Goal: Information Seeking & Learning: Learn about a topic

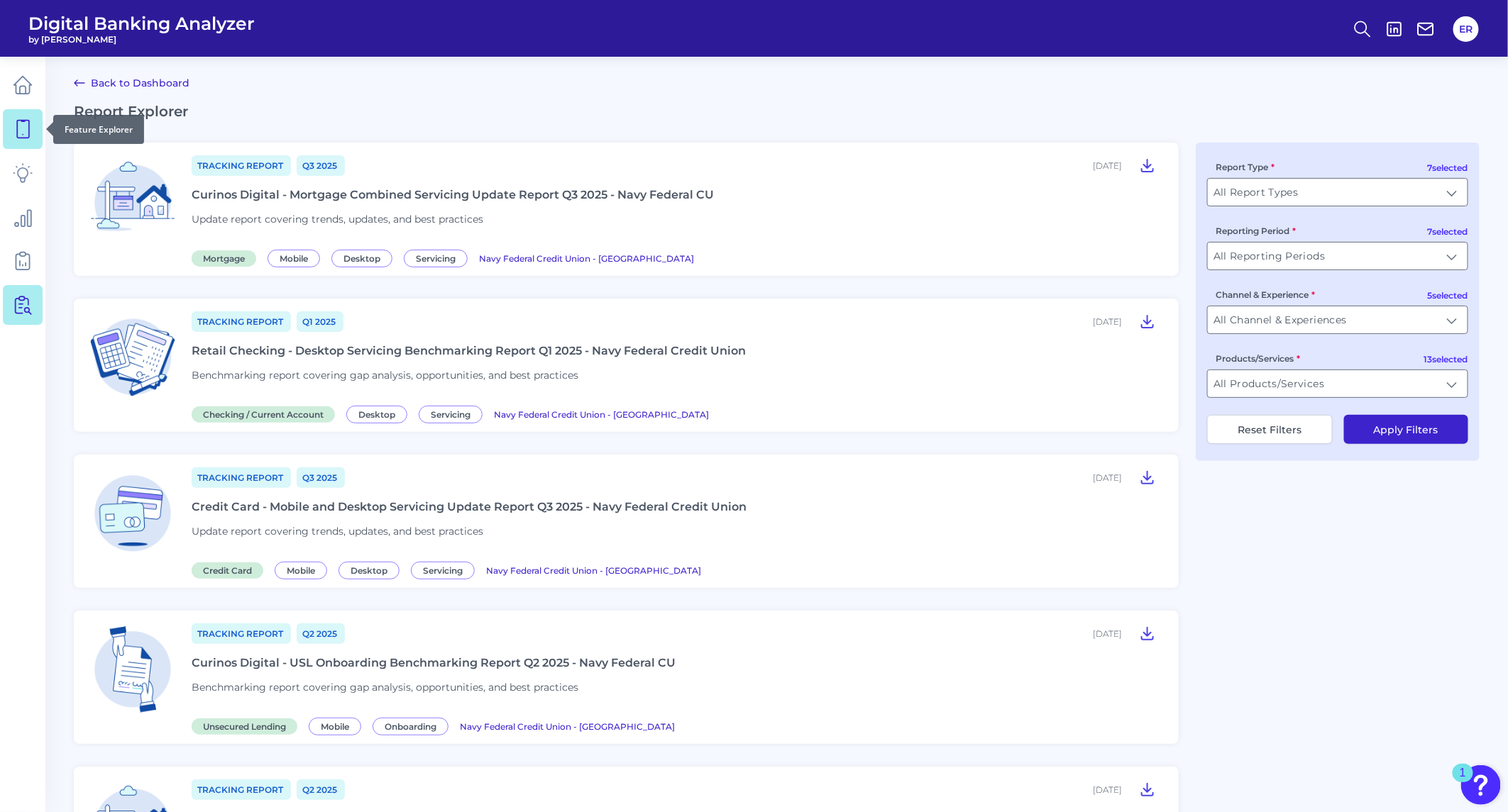
click at [9, 138] on link at bounding box center [22, 129] width 40 height 39
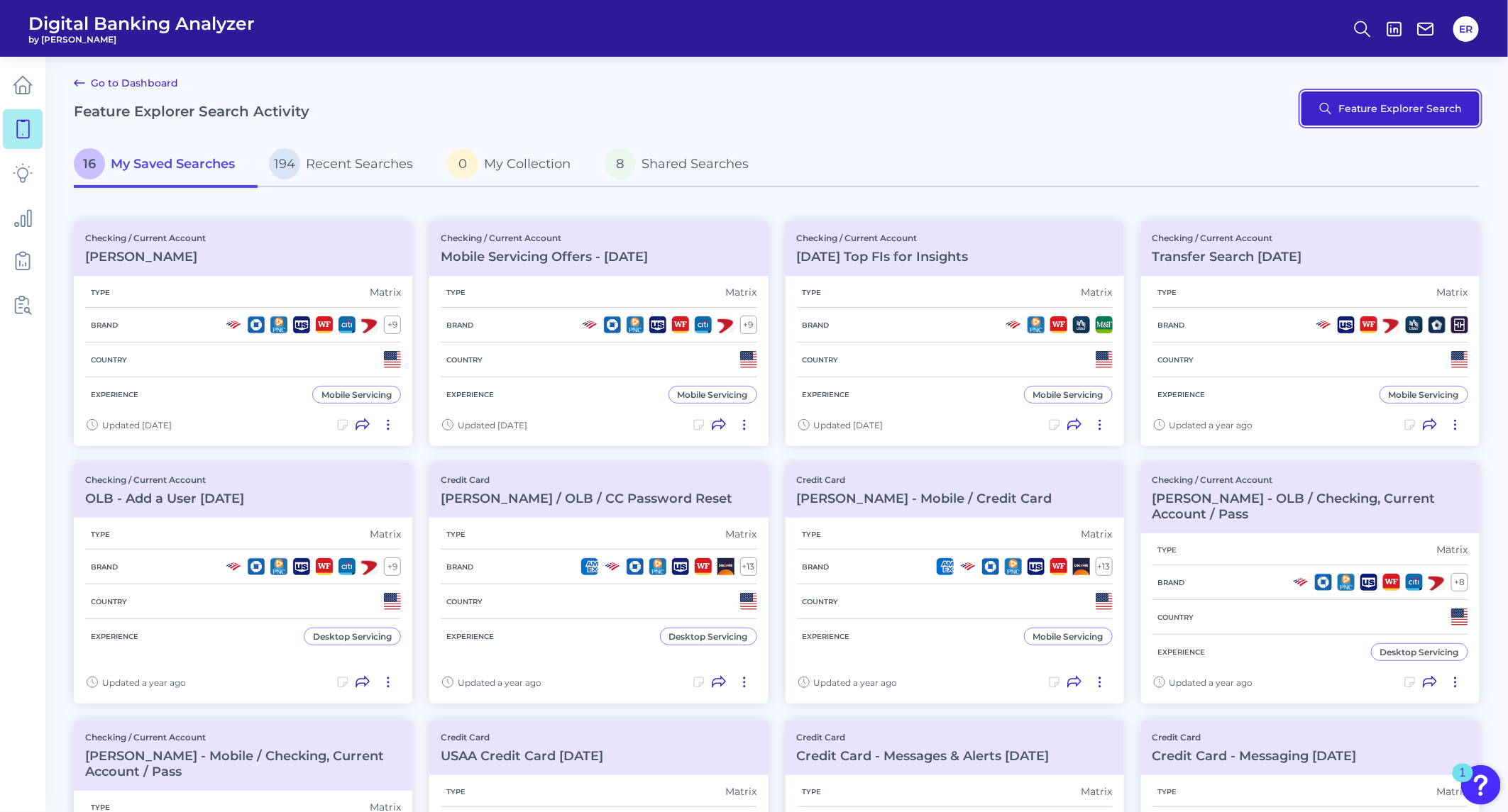
click at [1372, 105] on button "Feature Explorer Search" at bounding box center [1390, 108] width 178 height 34
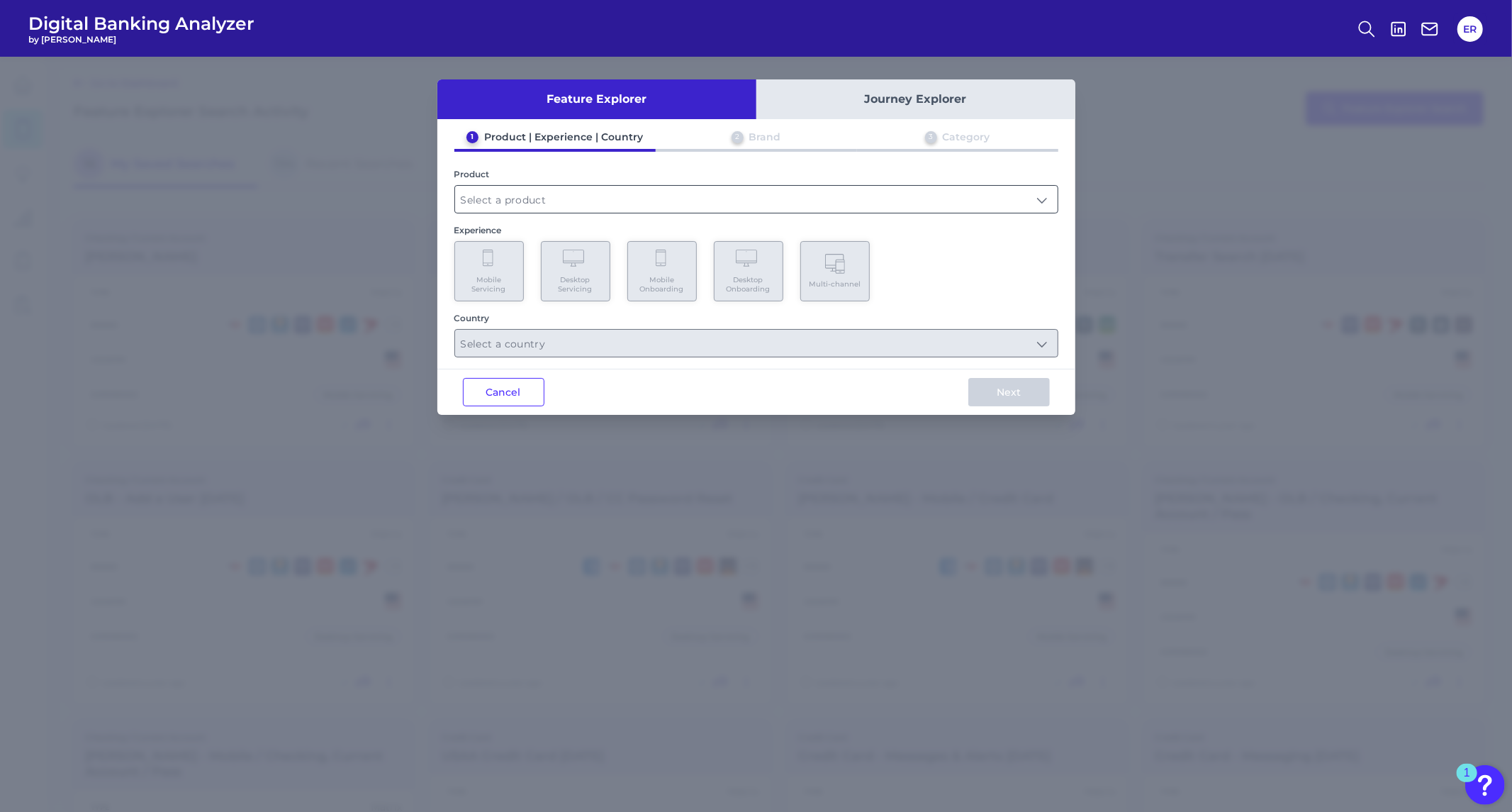
click at [520, 193] on input "text" at bounding box center [756, 198] width 602 height 27
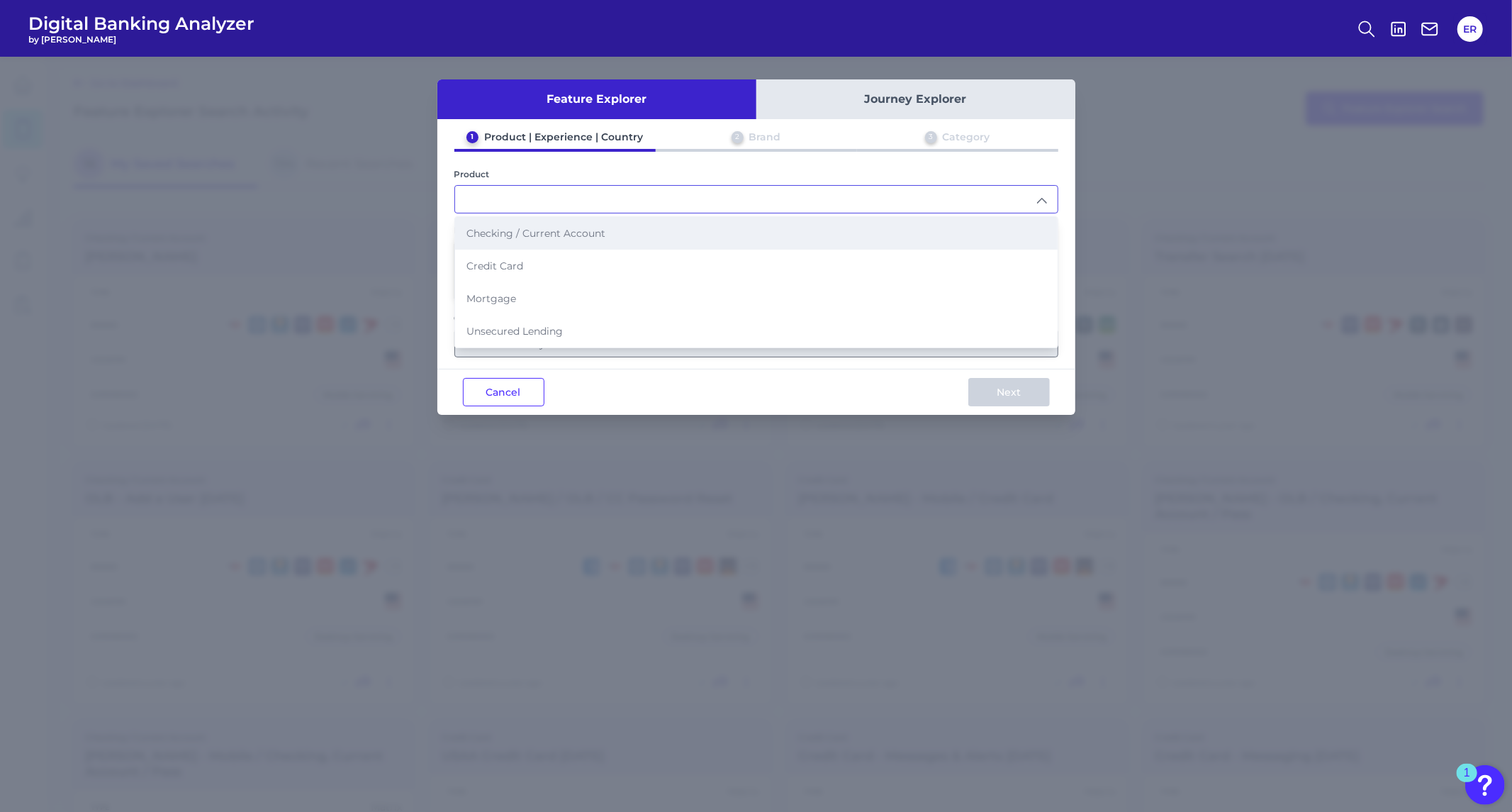
click at [526, 232] on span "Checking / Current Account" at bounding box center [535, 233] width 139 height 13
type input "Checking / Current Account"
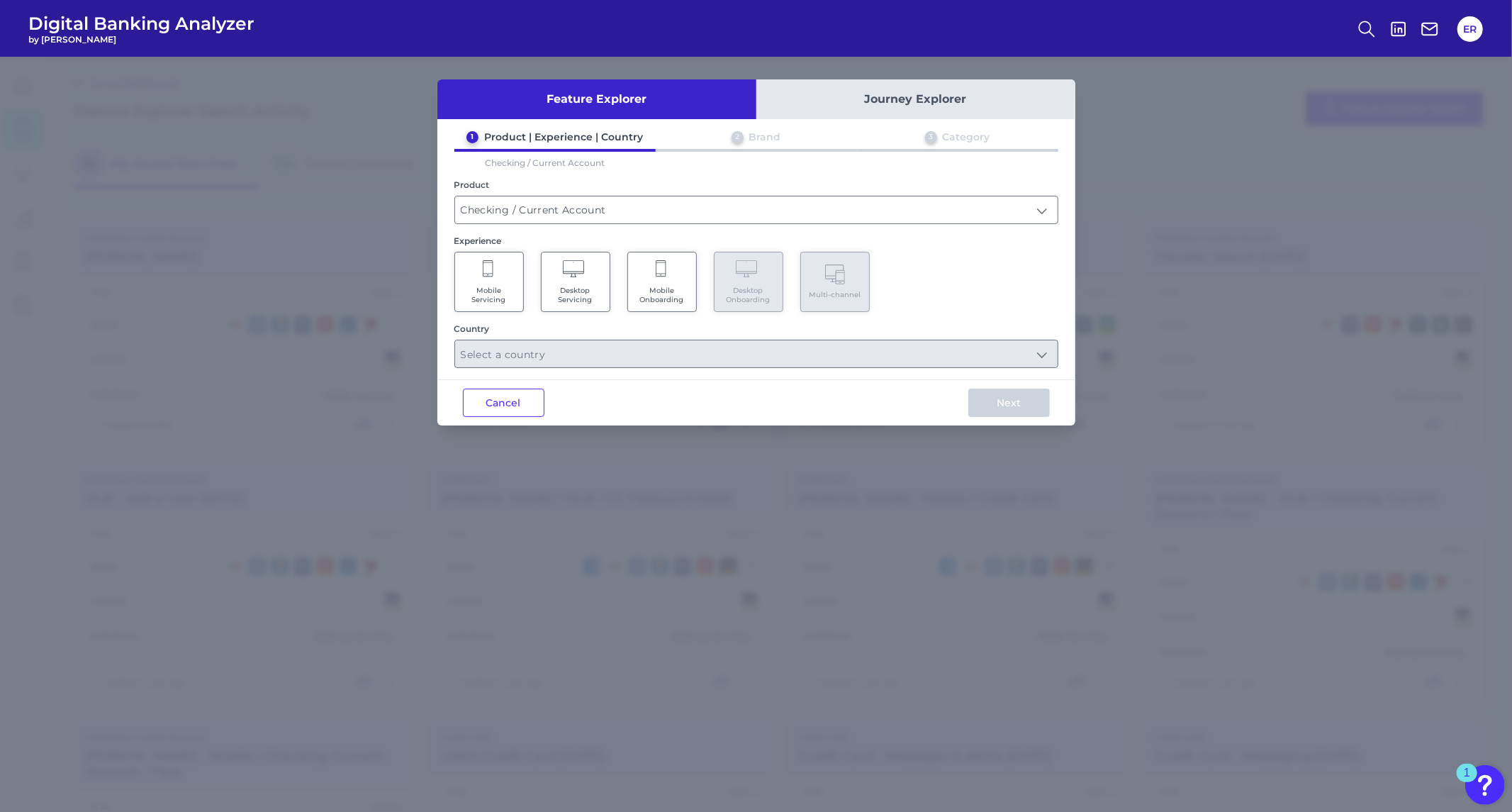
click at [493, 295] on span "Mobile Servicing" at bounding box center [488, 295] width 54 height 18
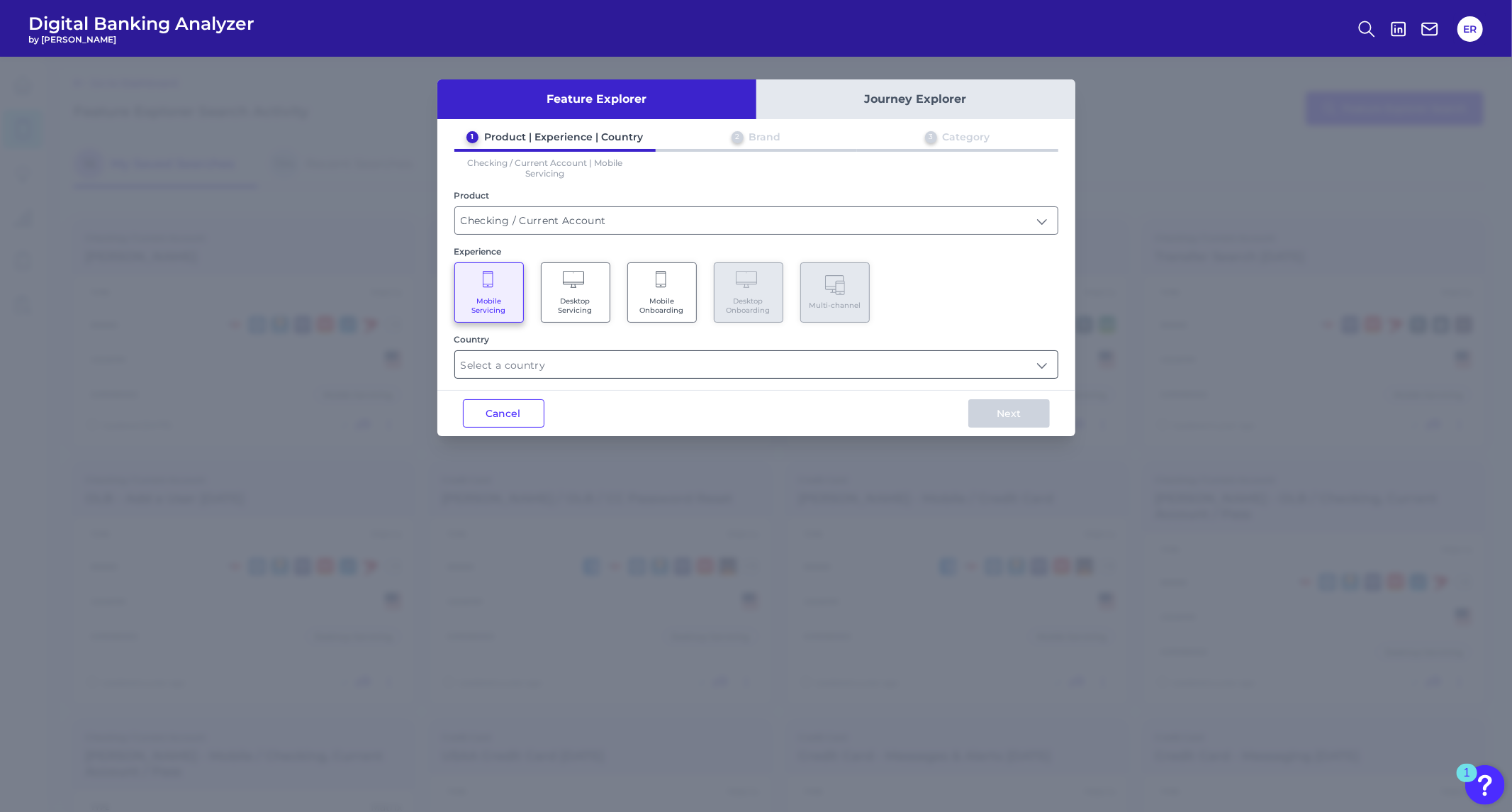
click at [724, 359] on input "text" at bounding box center [756, 364] width 602 height 27
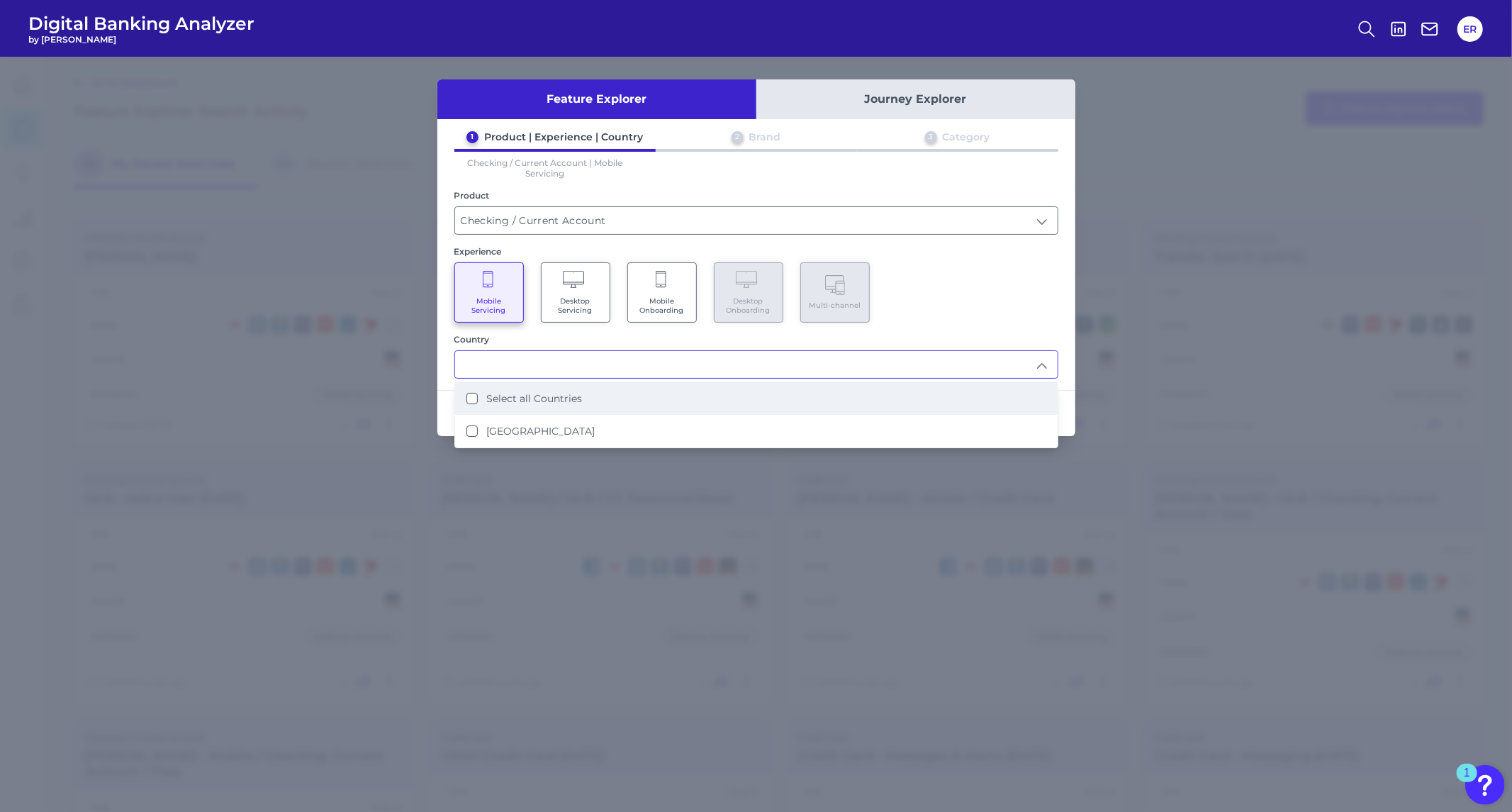
click at [647, 400] on li "Select all Countries" at bounding box center [756, 399] width 602 height 33
type input "Select all Countries"
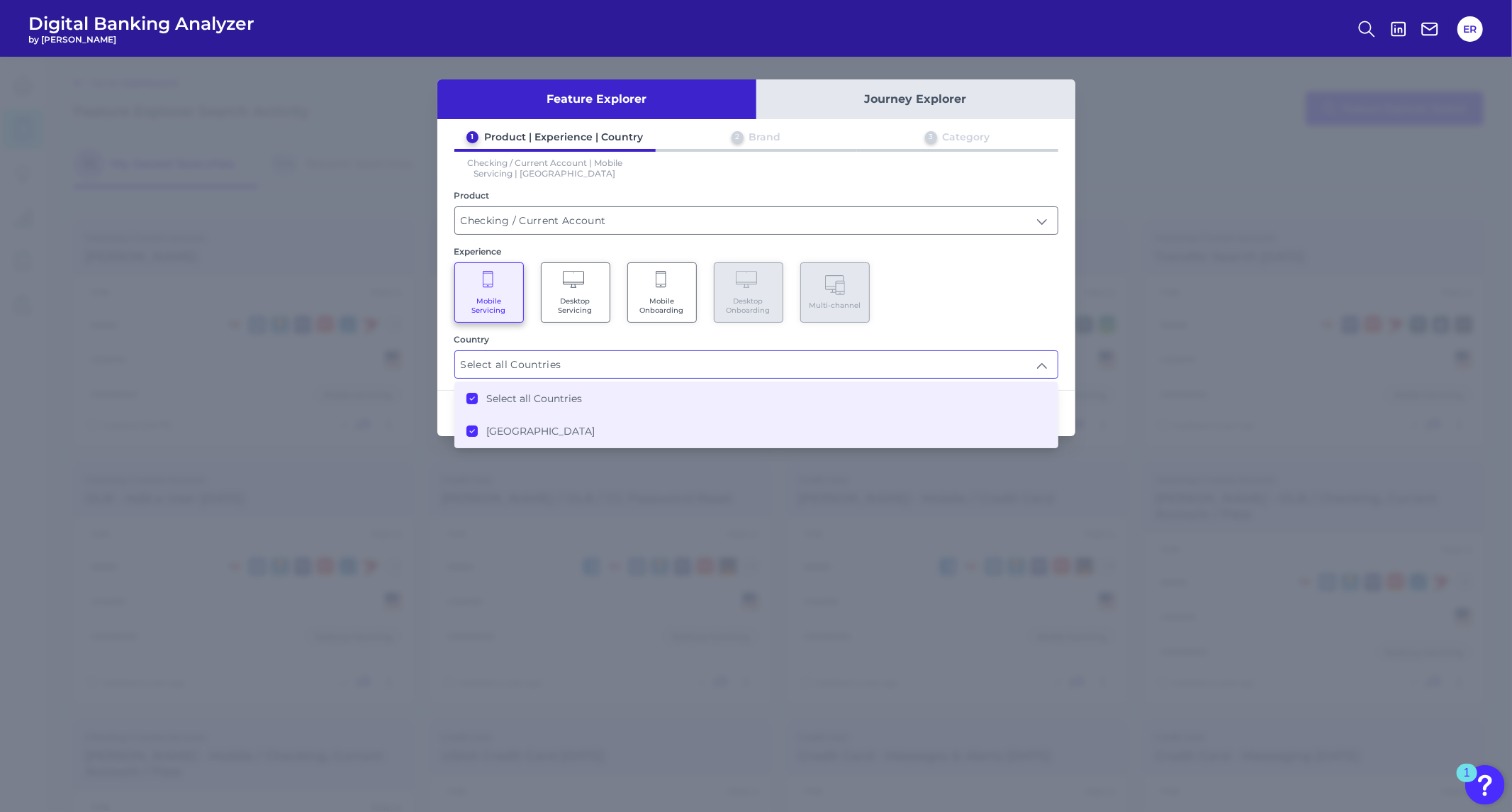
click at [972, 314] on div "Mobile Servicing Desktop Servicing Mobile Onboarding Desktop Onboarding Multi-c…" at bounding box center [756, 293] width 604 height 61
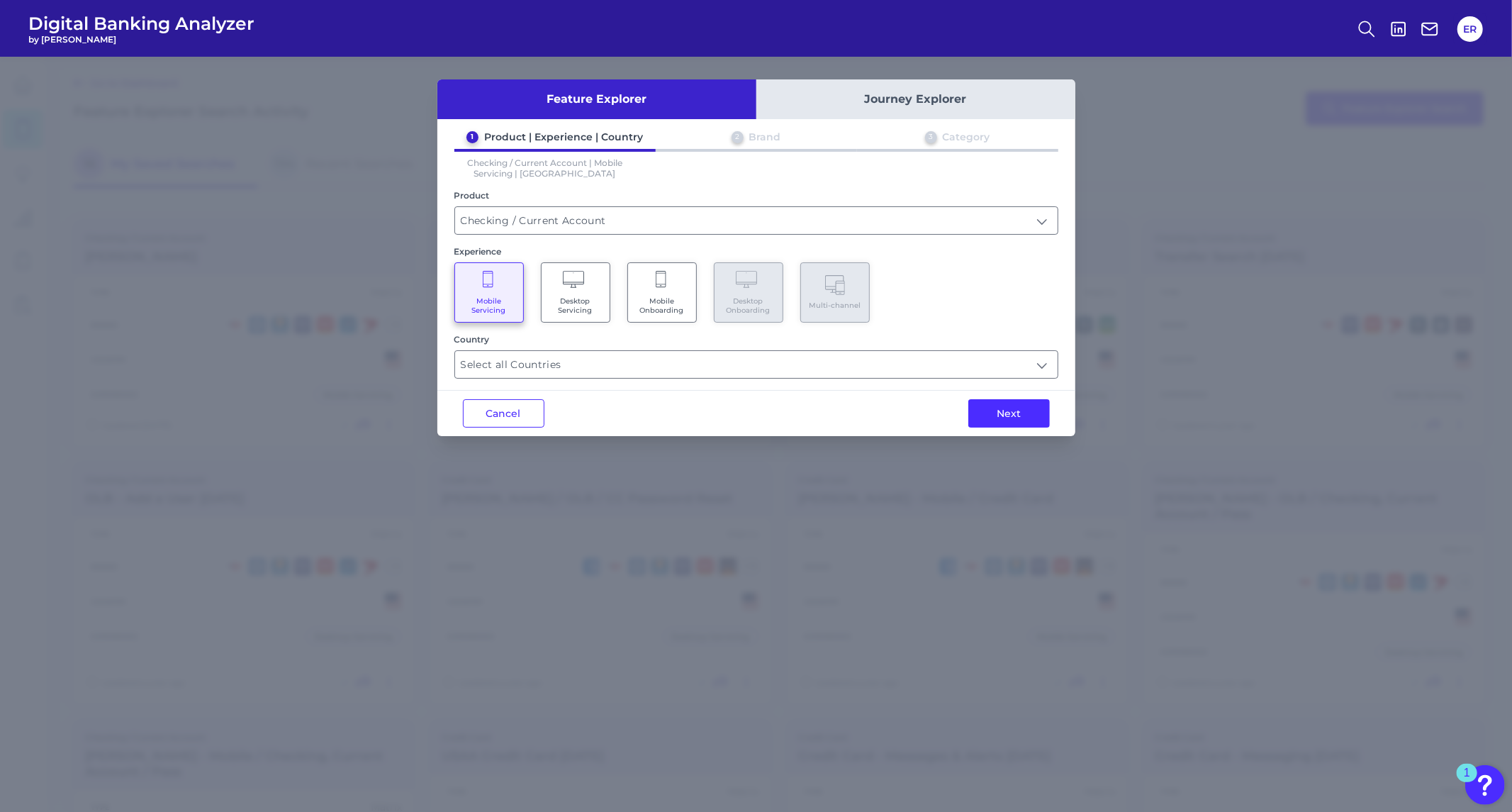
click at [1007, 409] on button "Next" at bounding box center [1009, 413] width 82 height 28
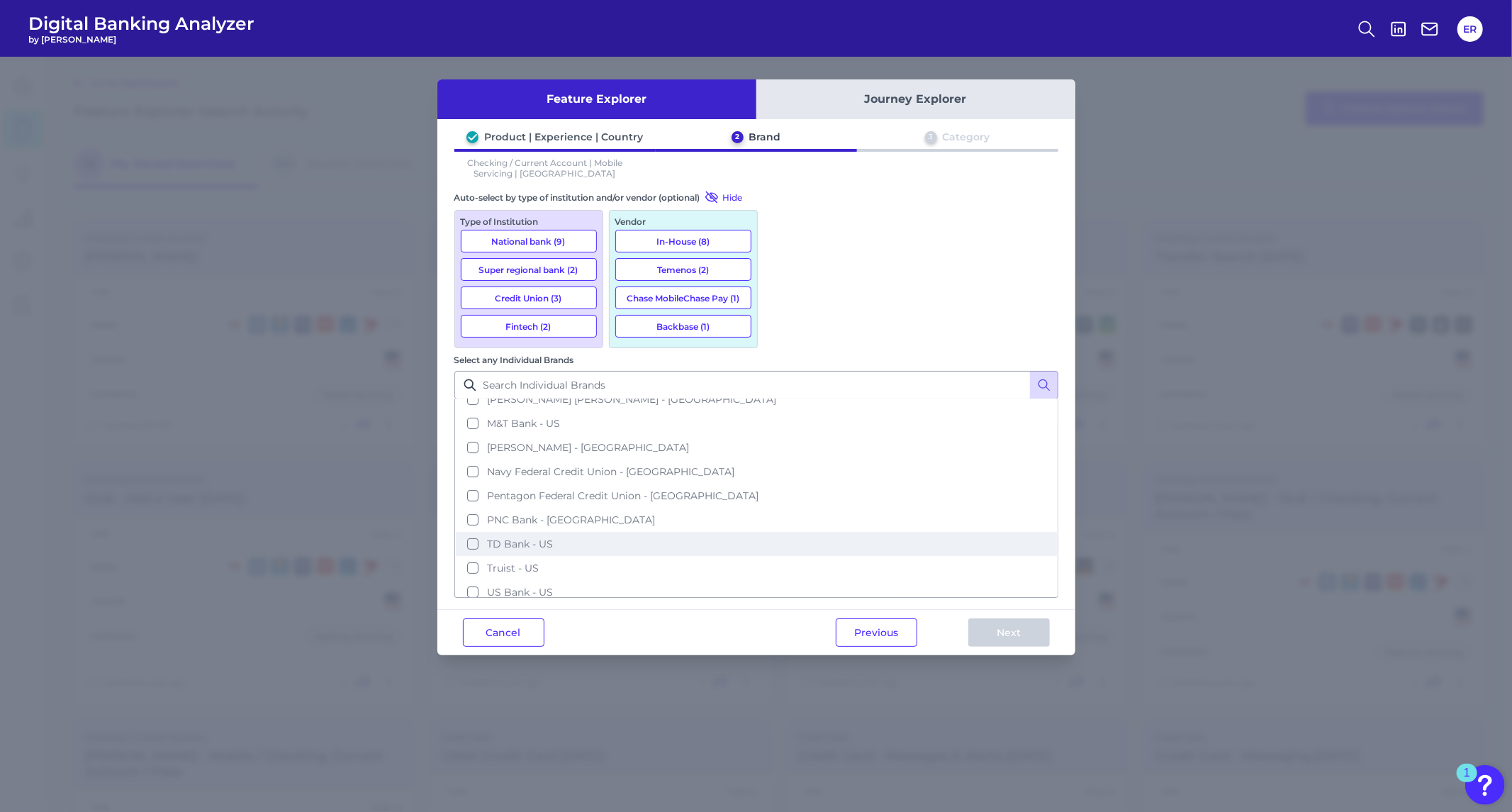
scroll to position [197, 0]
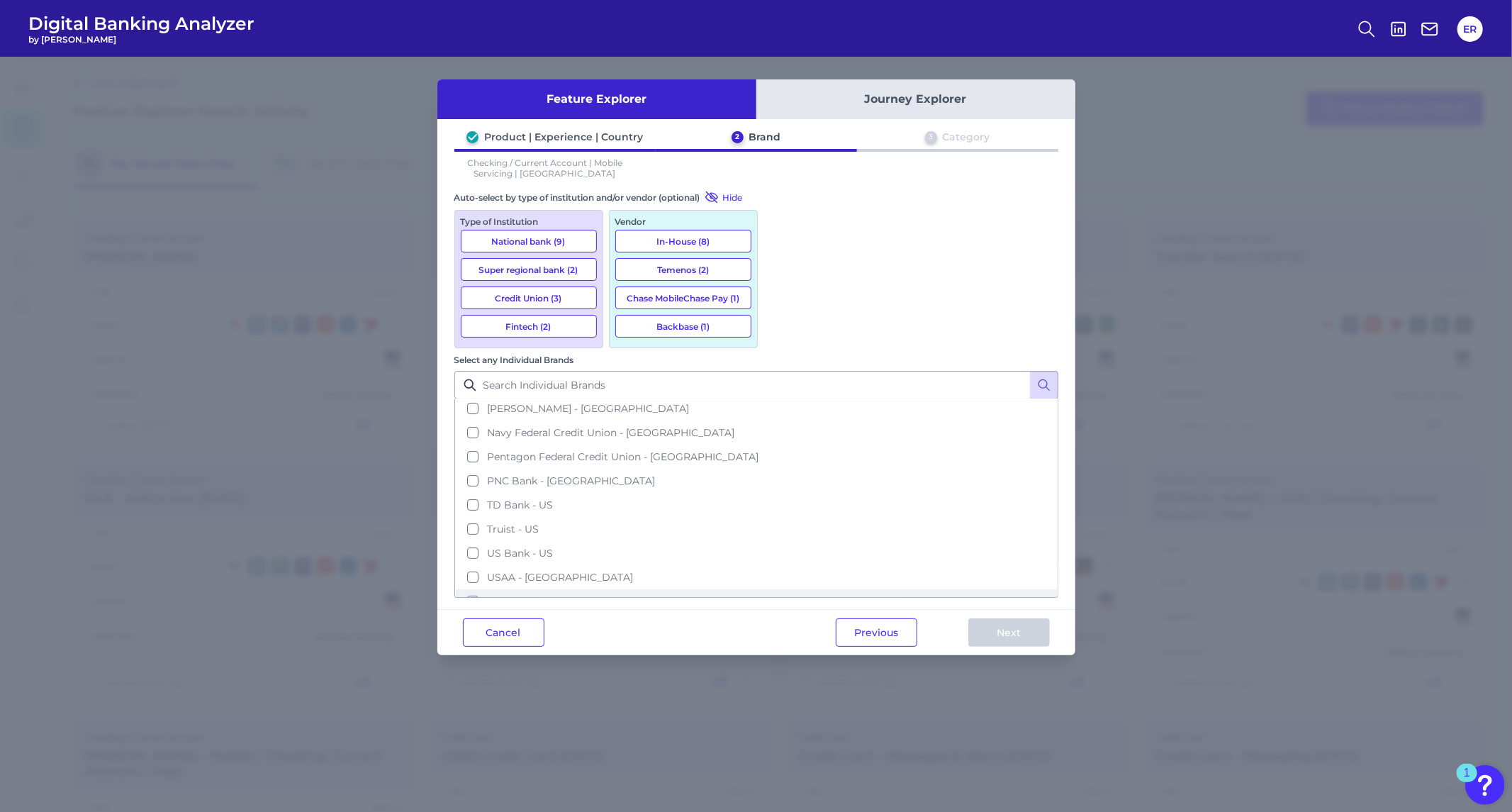
click at [722, 595] on span "[PERSON_NAME] Fargo - [GEOGRAPHIC_DATA]" at bounding box center [605, 602] width 235 height 13
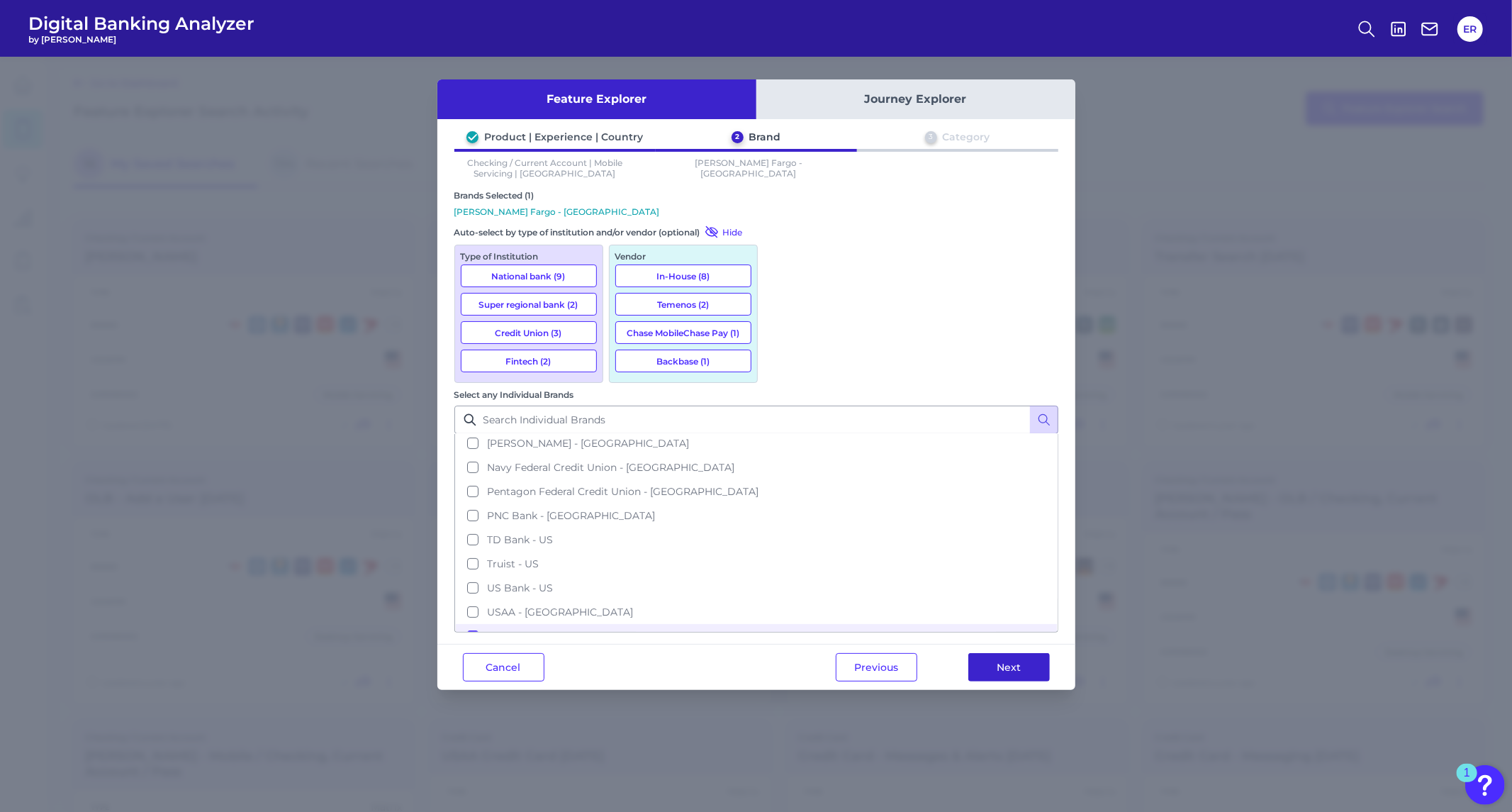
click at [983, 653] on button "Next" at bounding box center [1009, 667] width 82 height 28
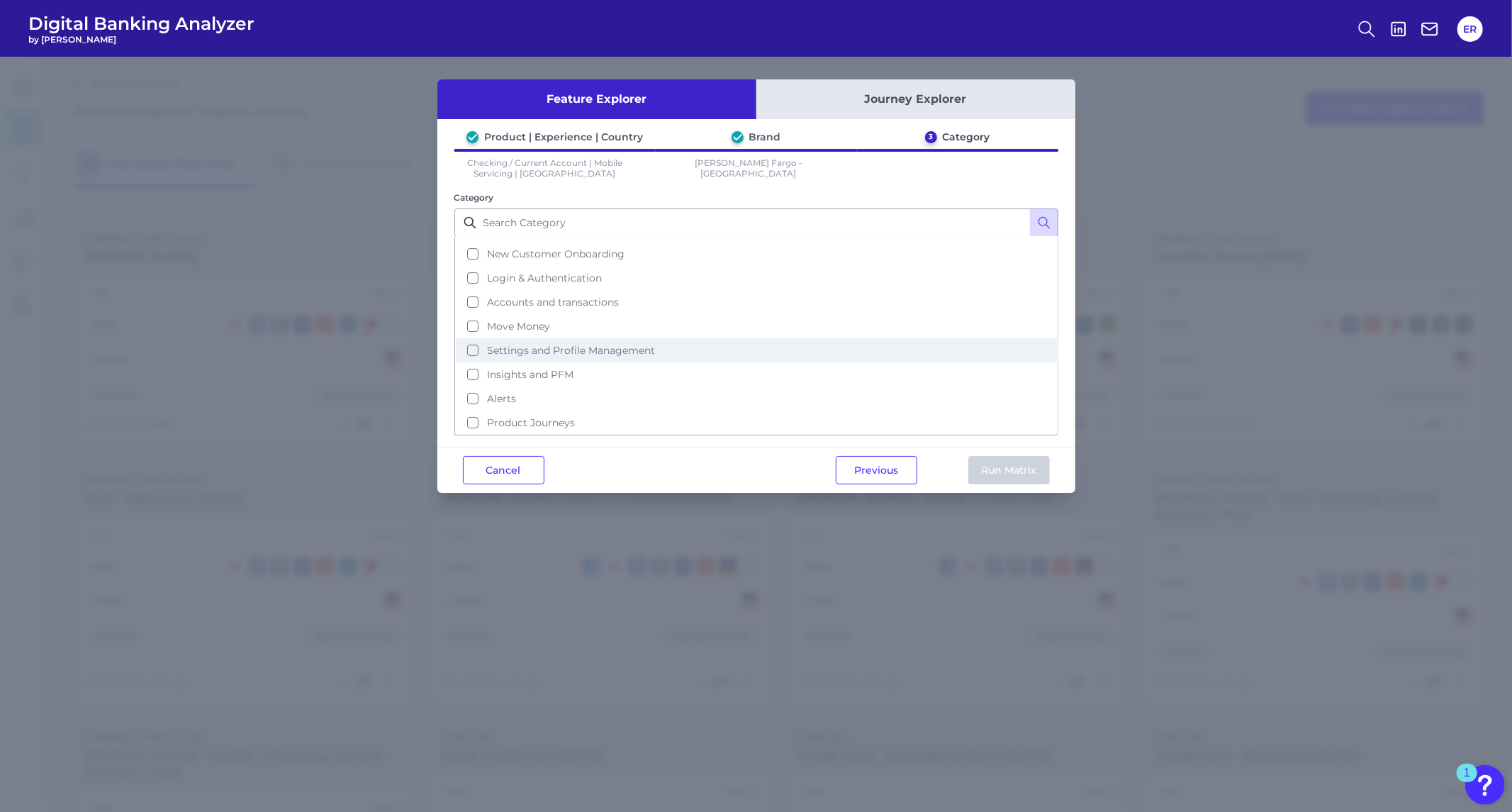
scroll to position [0, 0]
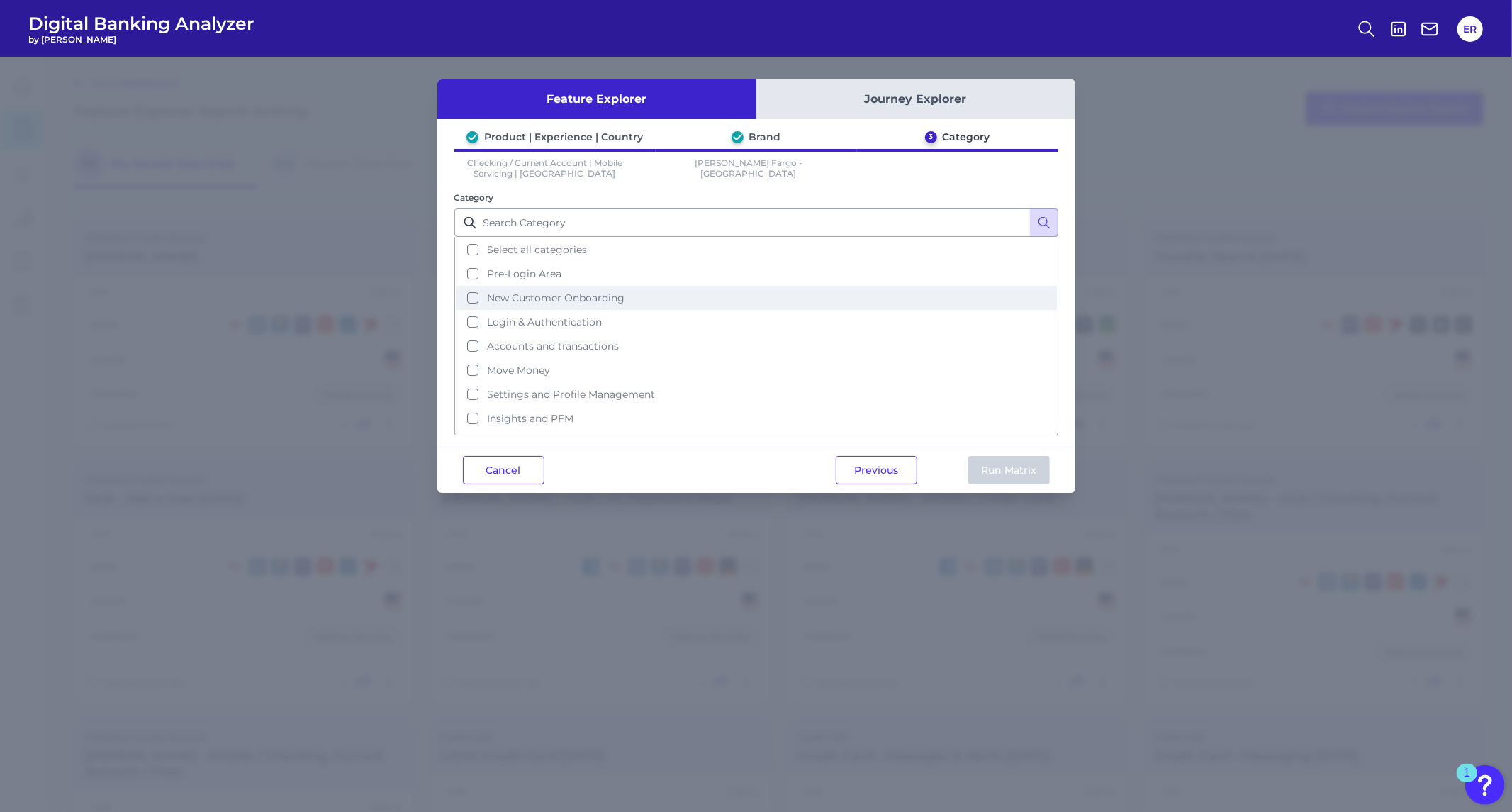
click at [587, 296] on span "New Customer Onboarding" at bounding box center [556, 298] width 138 height 13
click at [983, 464] on button "Run Matrix" at bounding box center [1009, 470] width 82 height 28
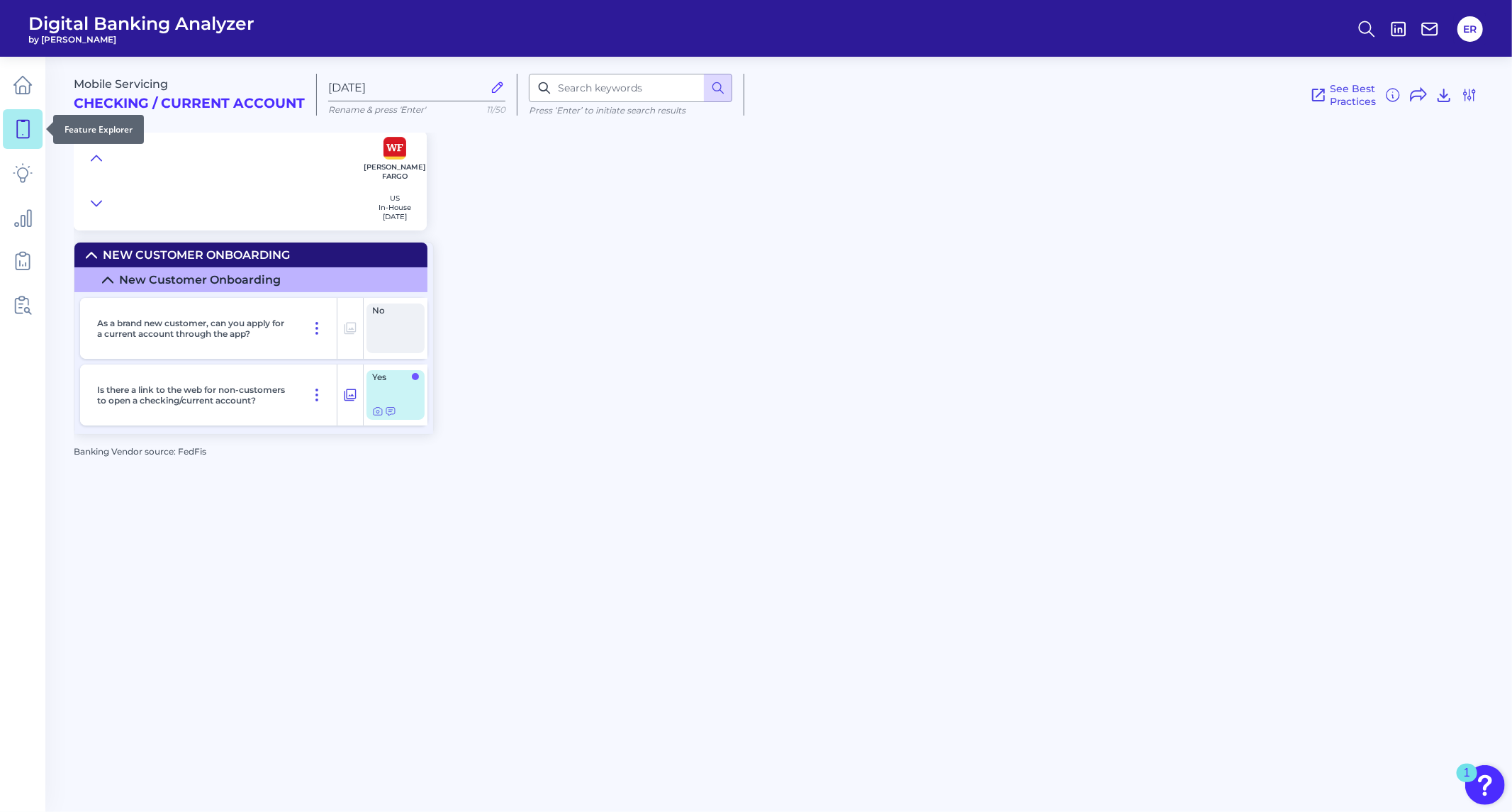
click at [36, 119] on link at bounding box center [22, 129] width 39 height 39
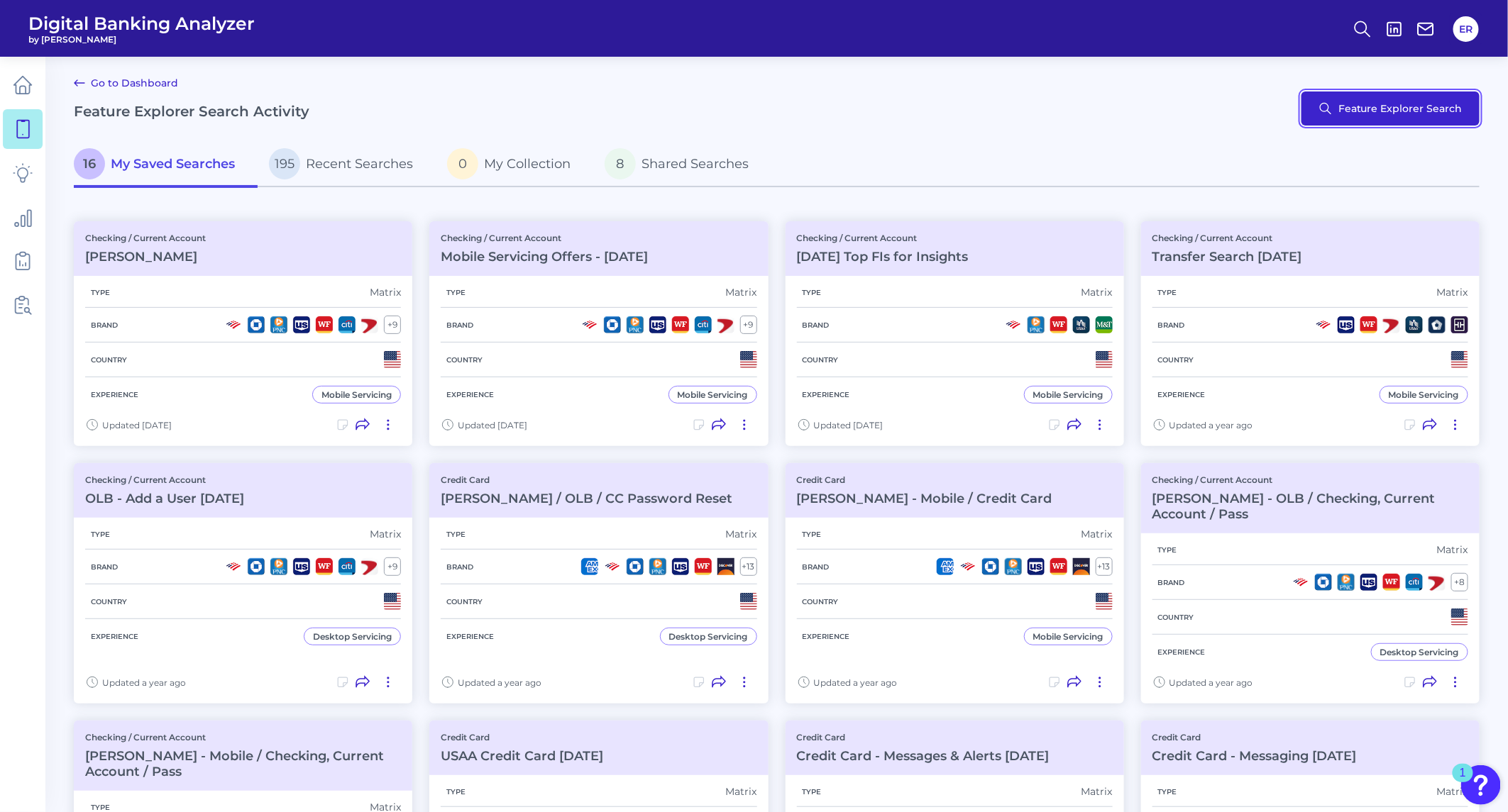
click at [1328, 105] on button "Feature Explorer Search" at bounding box center [1390, 108] width 178 height 34
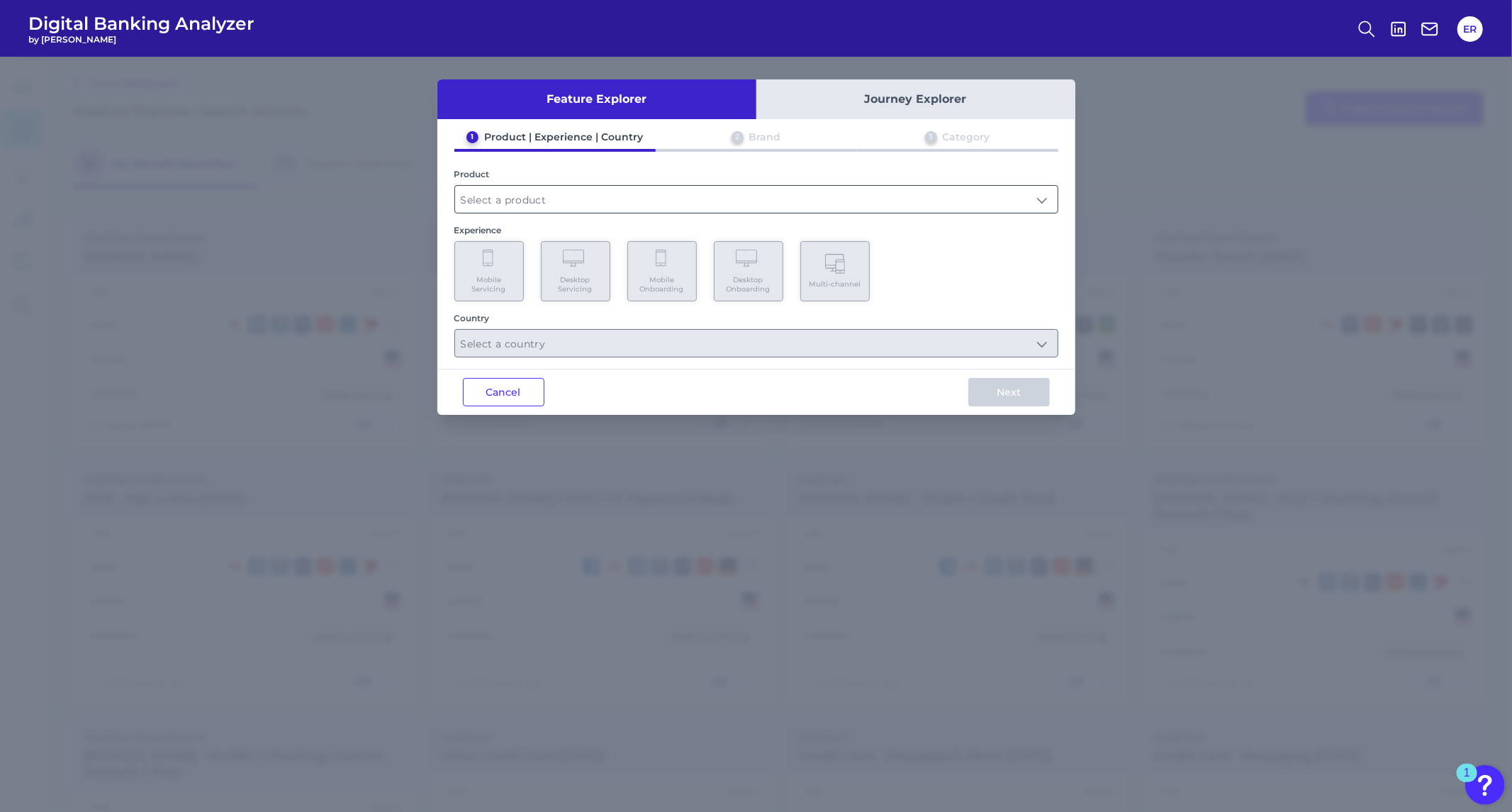
click at [506, 197] on input "text" at bounding box center [756, 198] width 602 height 27
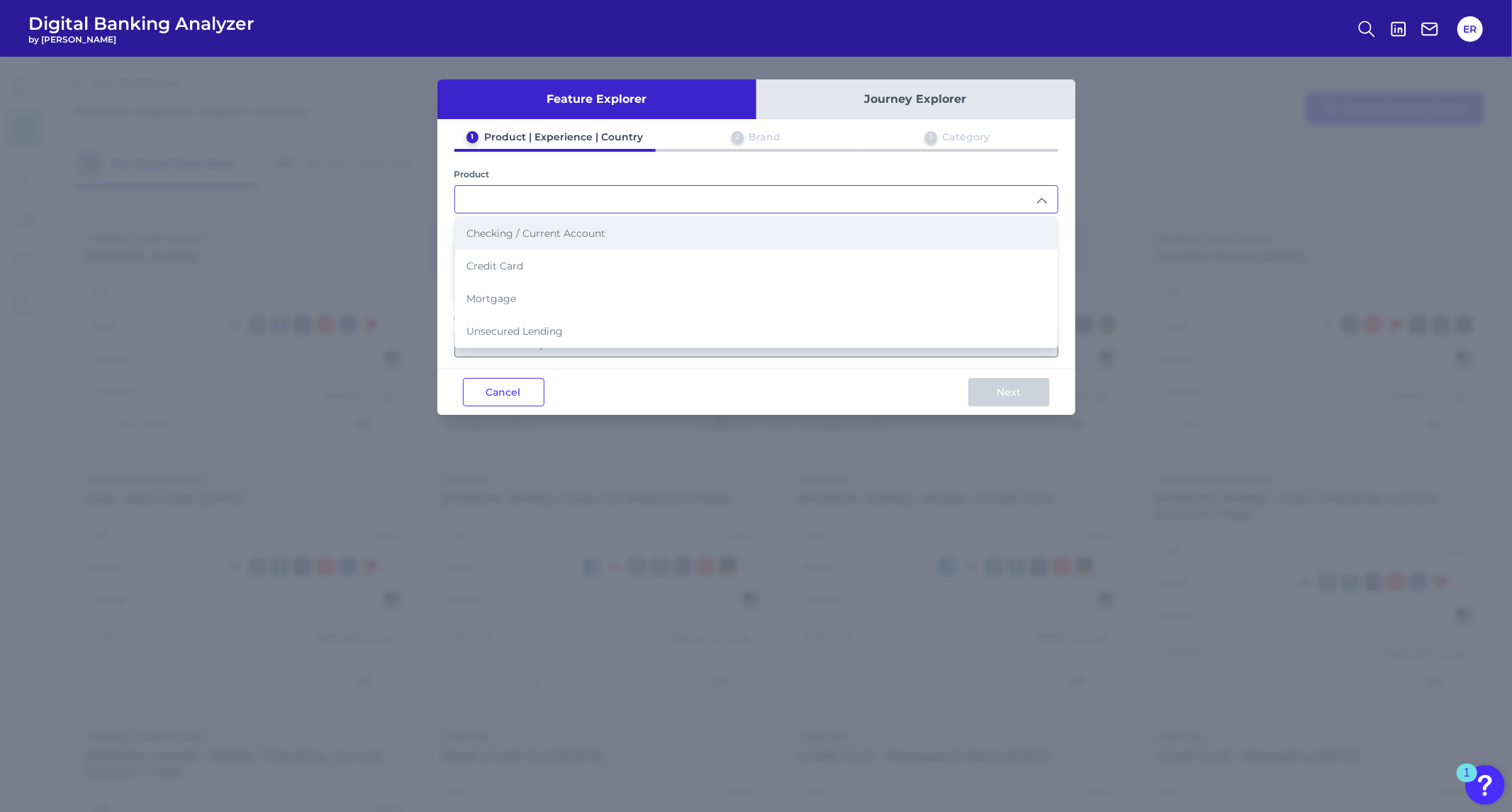
click at [506, 231] on span "Checking / Current Account" at bounding box center [535, 233] width 139 height 13
type input "Checking / Current Account"
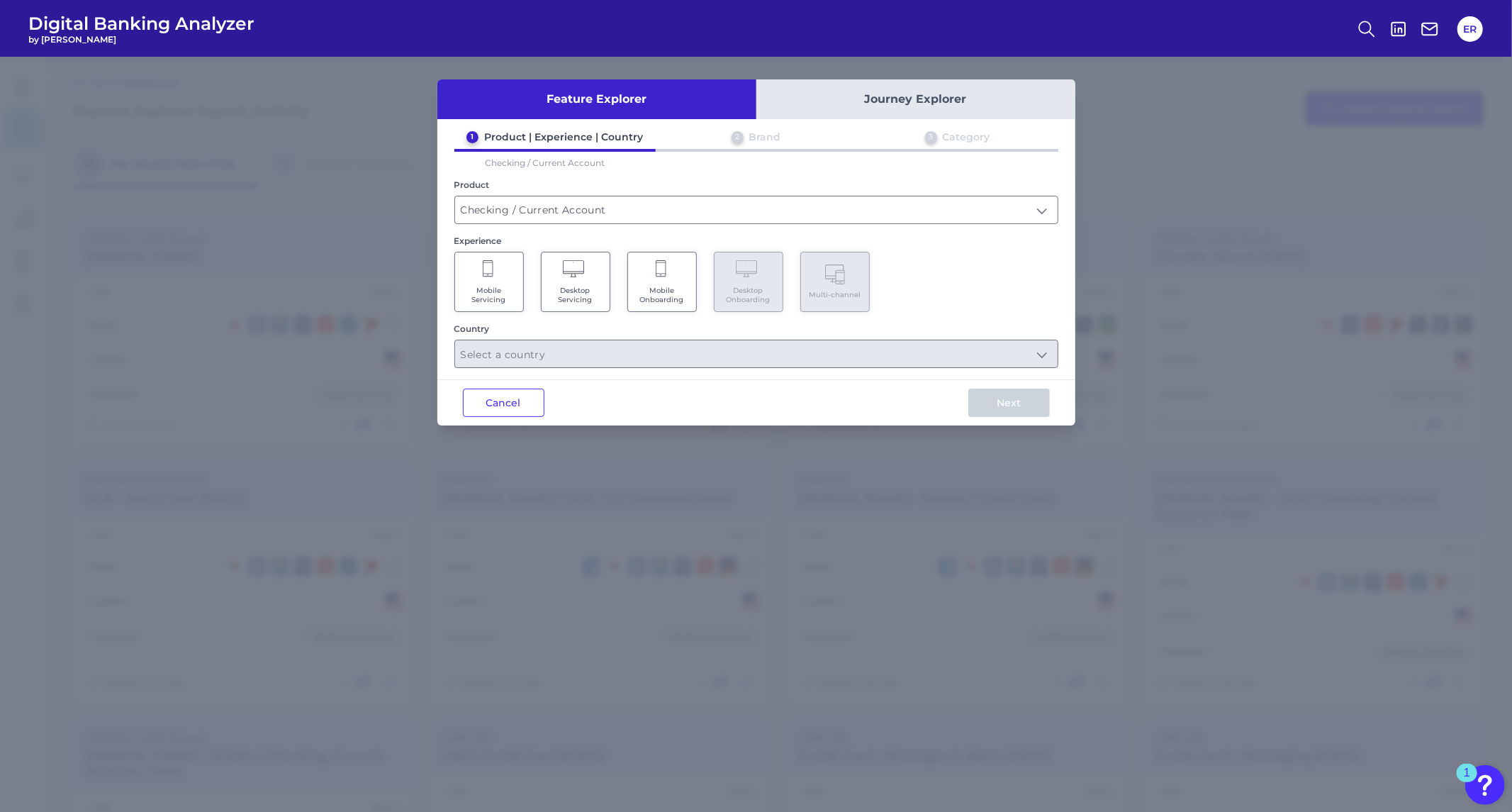
click at [502, 286] on span "Mobile Servicing" at bounding box center [488, 295] width 54 height 18
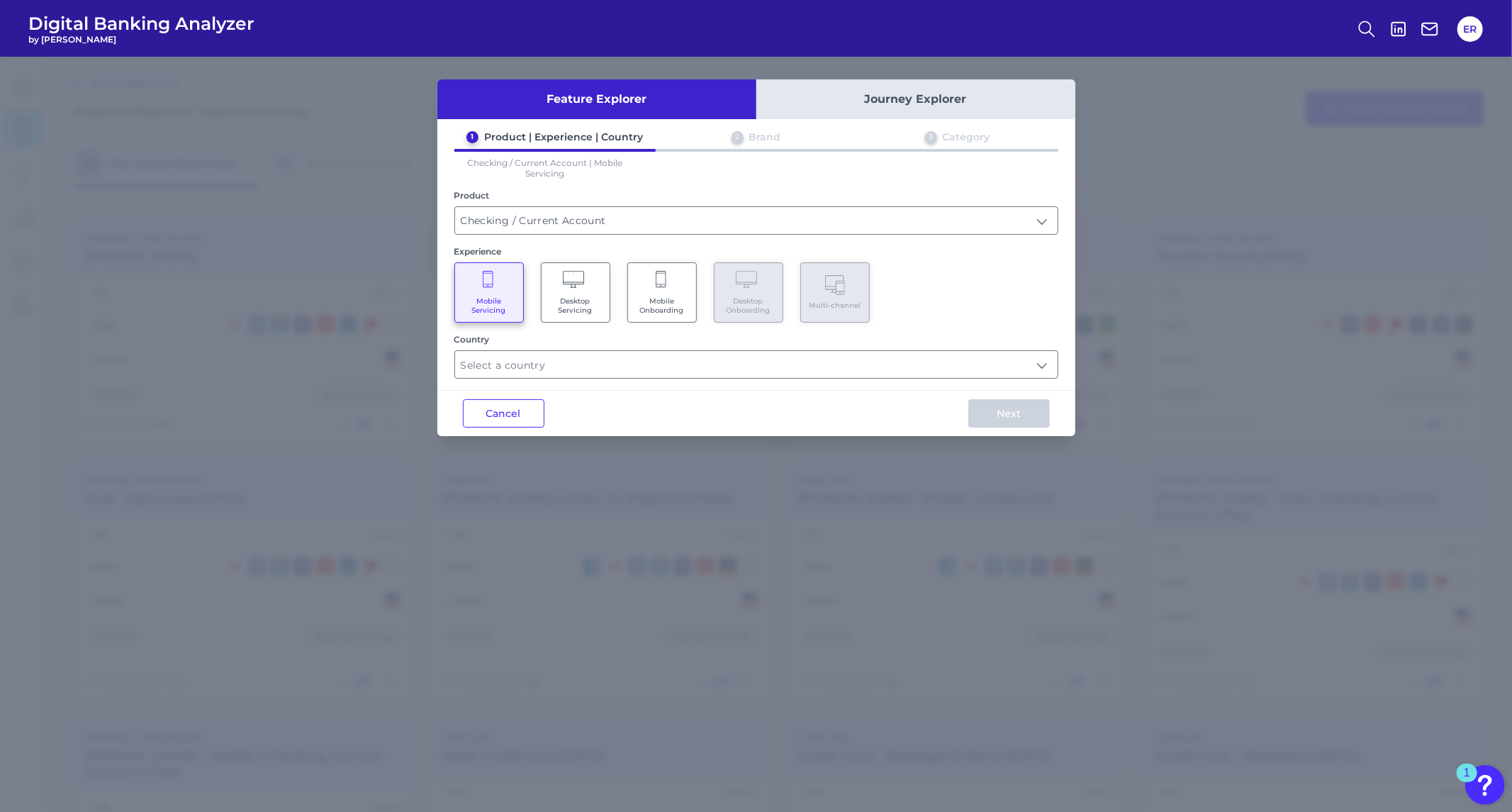
click at [580, 297] on span "Desktop Servicing" at bounding box center [576, 306] width 54 height 18
click at [1038, 356] on input "text" at bounding box center [756, 364] width 602 height 27
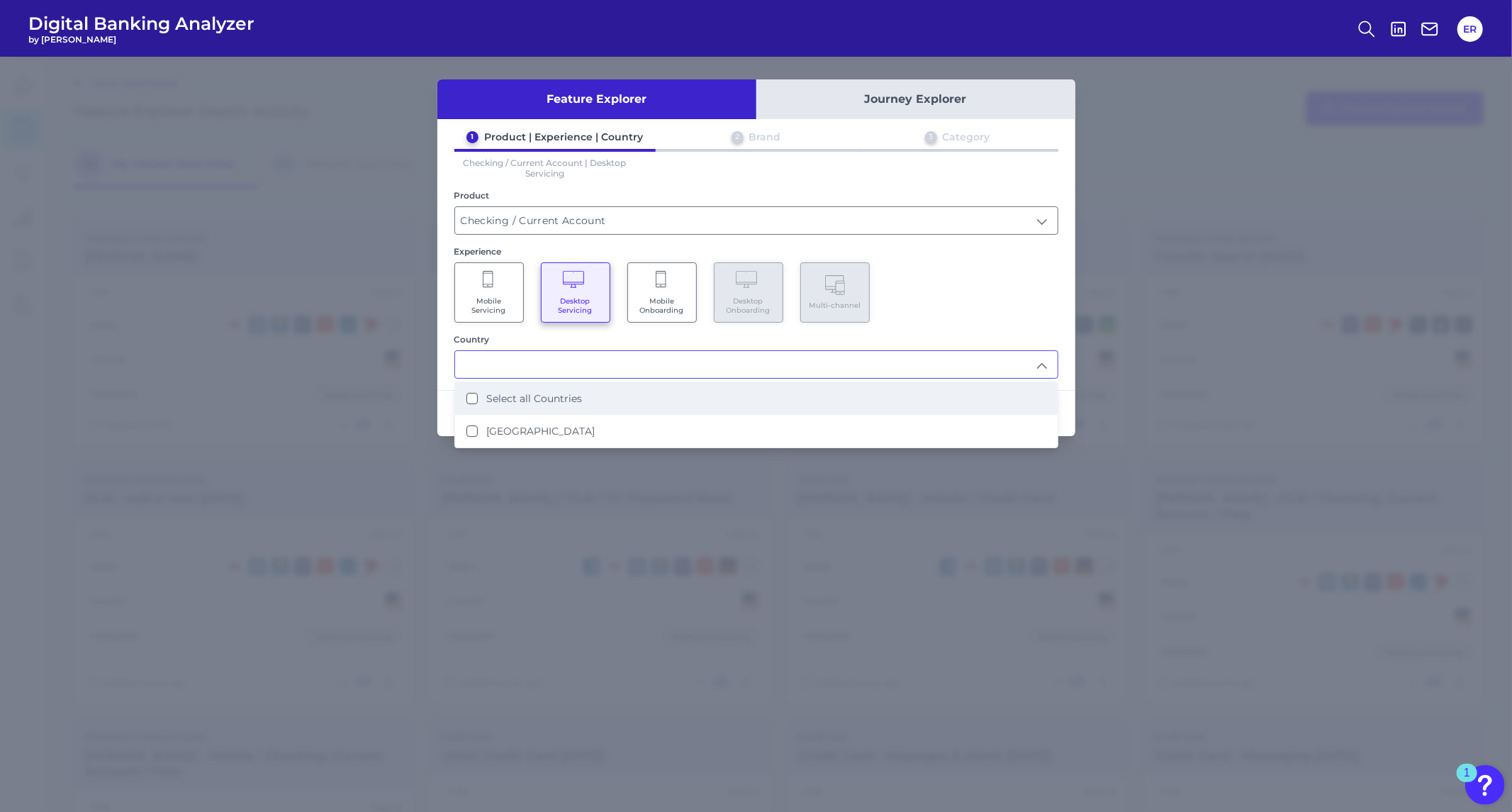
click at [756, 396] on li "Select all Countries" at bounding box center [756, 399] width 602 height 33
type input "Select all Countries"
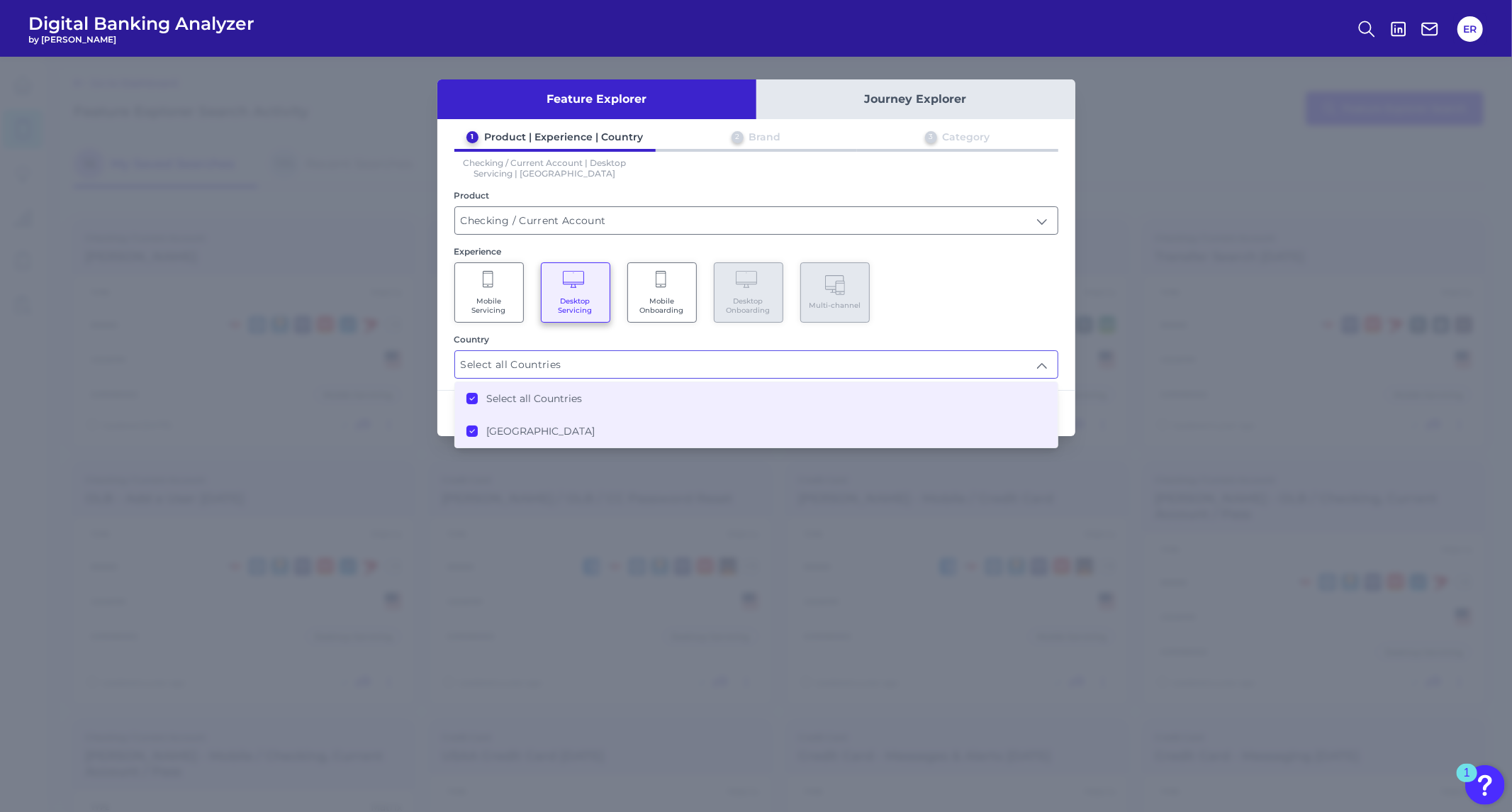
click at [951, 288] on div "Mobile Servicing Desktop Servicing Mobile Onboarding Desktop Onboarding Multi-c…" at bounding box center [756, 293] width 604 height 61
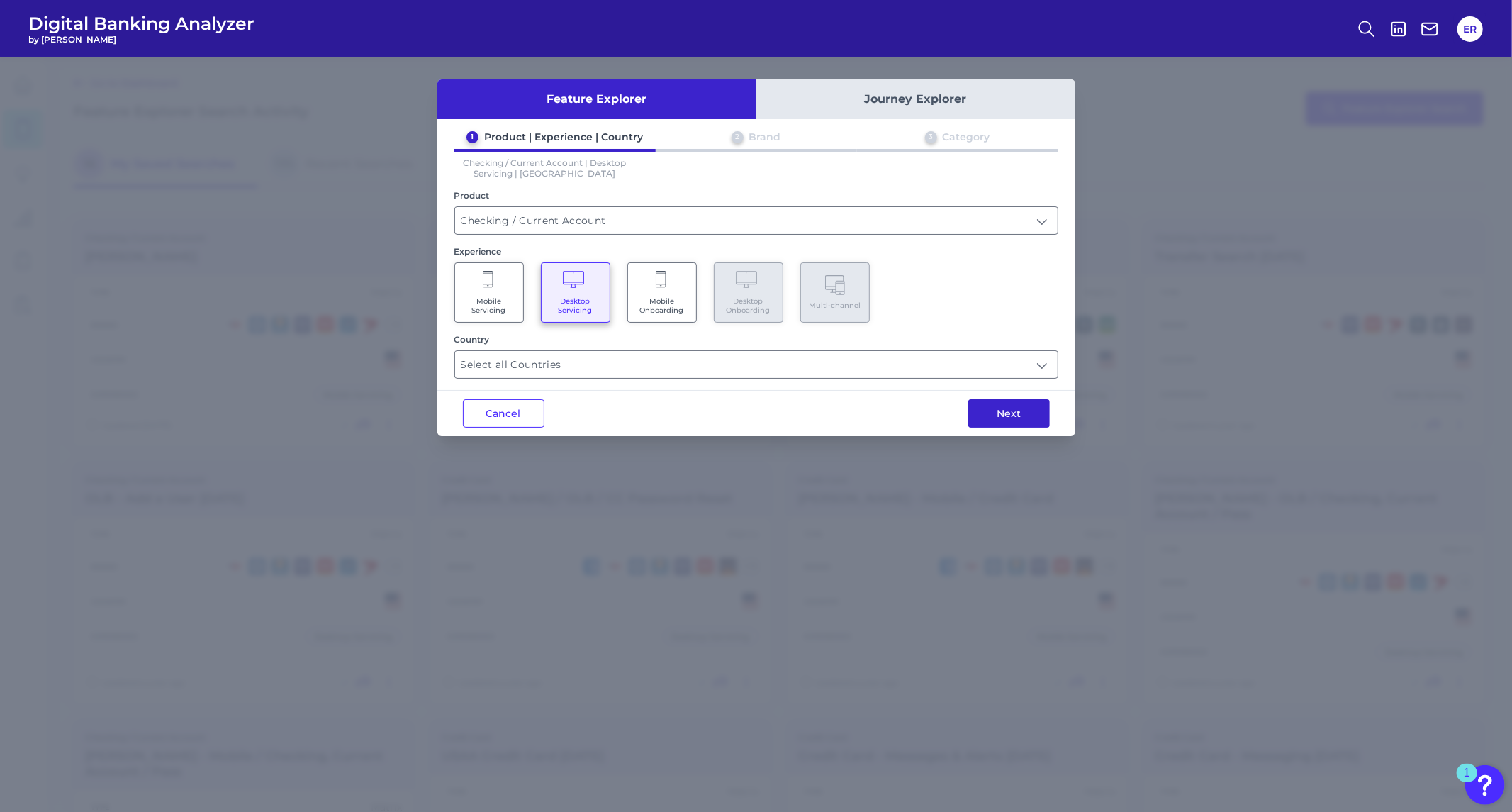
click at [1037, 422] on button "Next" at bounding box center [1009, 413] width 82 height 28
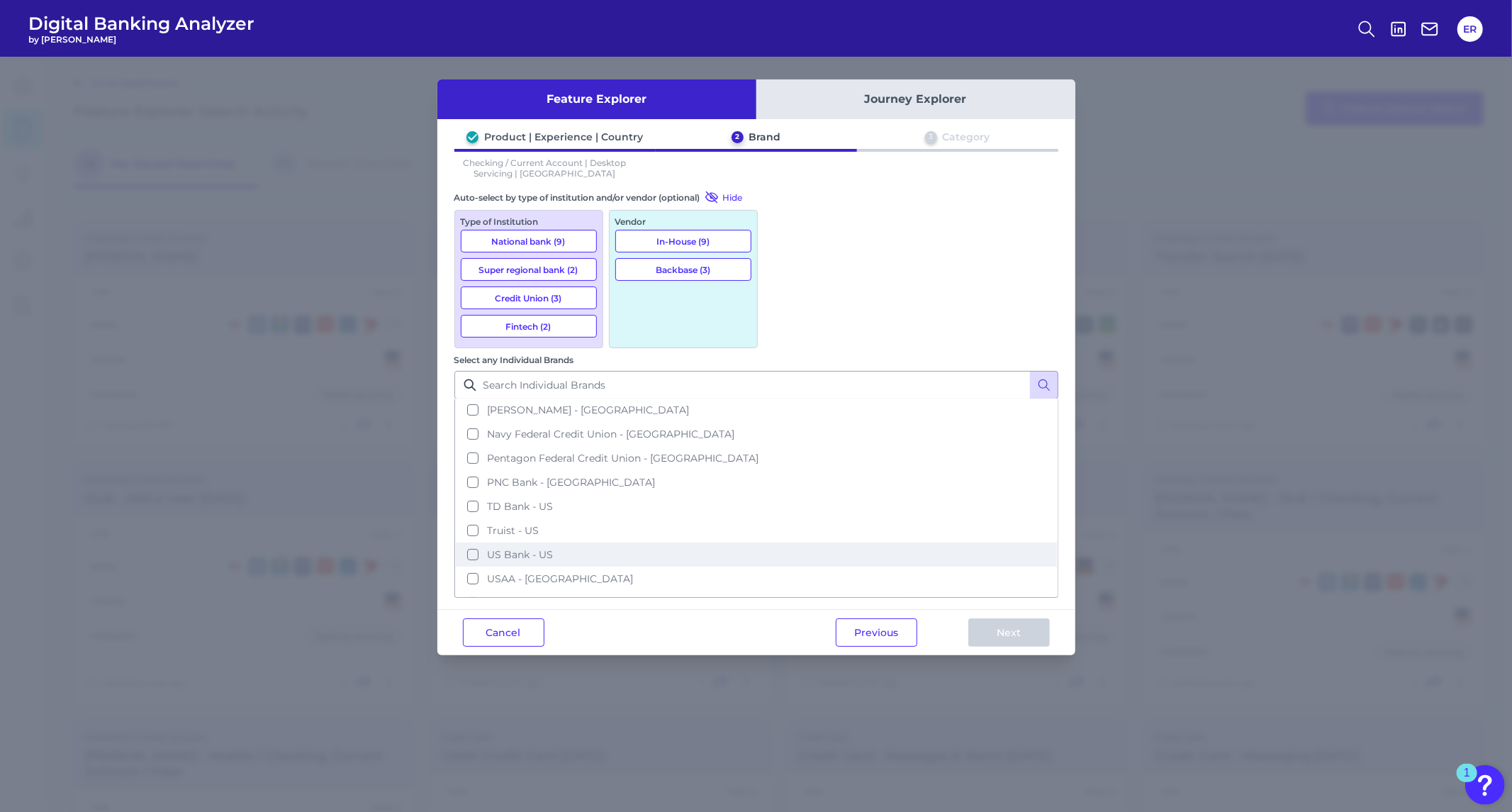
scroll to position [197, 0]
click at [722, 595] on span "[PERSON_NAME] Fargo - [GEOGRAPHIC_DATA]" at bounding box center [605, 602] width 235 height 13
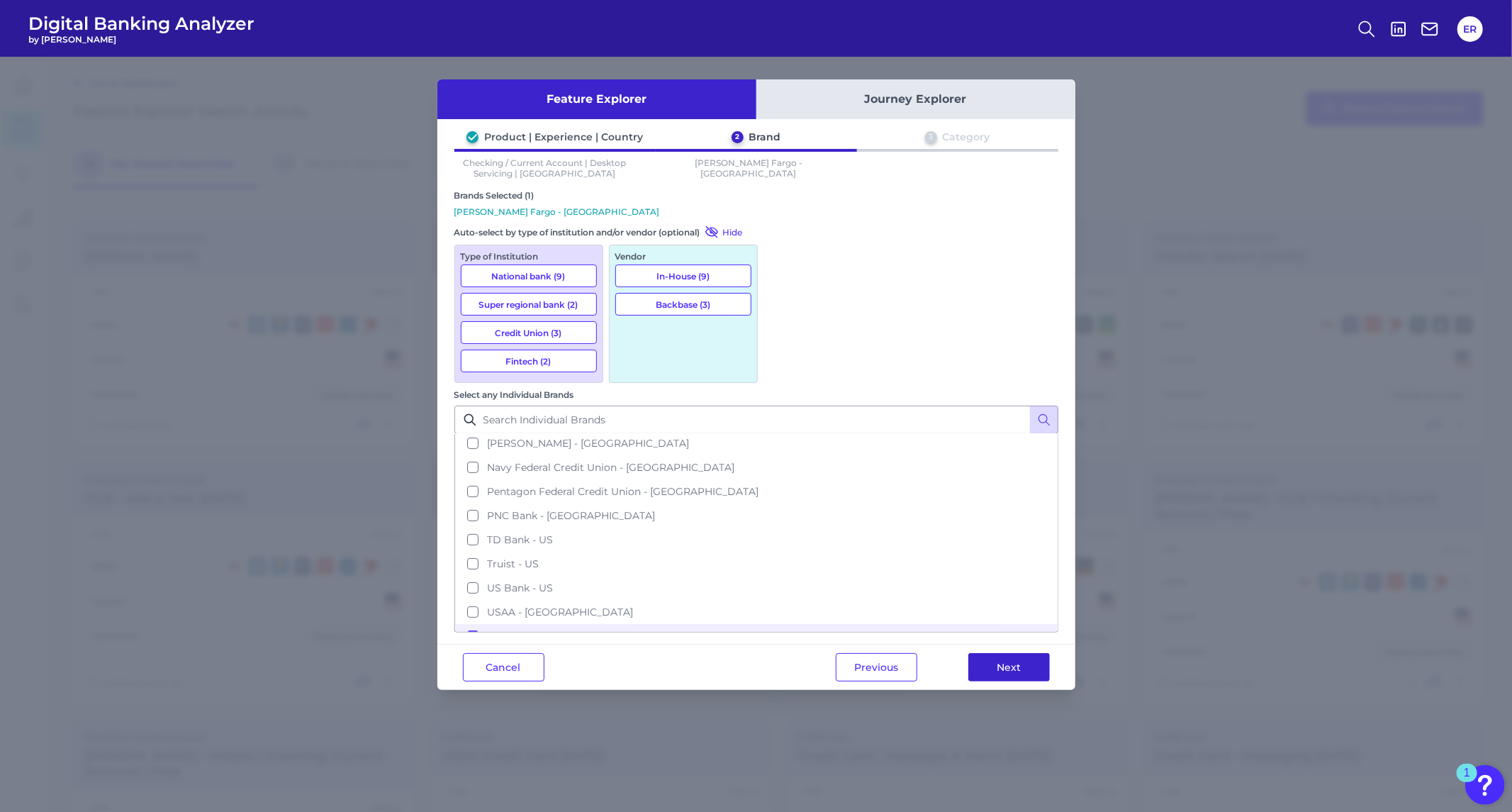
click at [1008, 653] on button "Next" at bounding box center [1009, 667] width 82 height 28
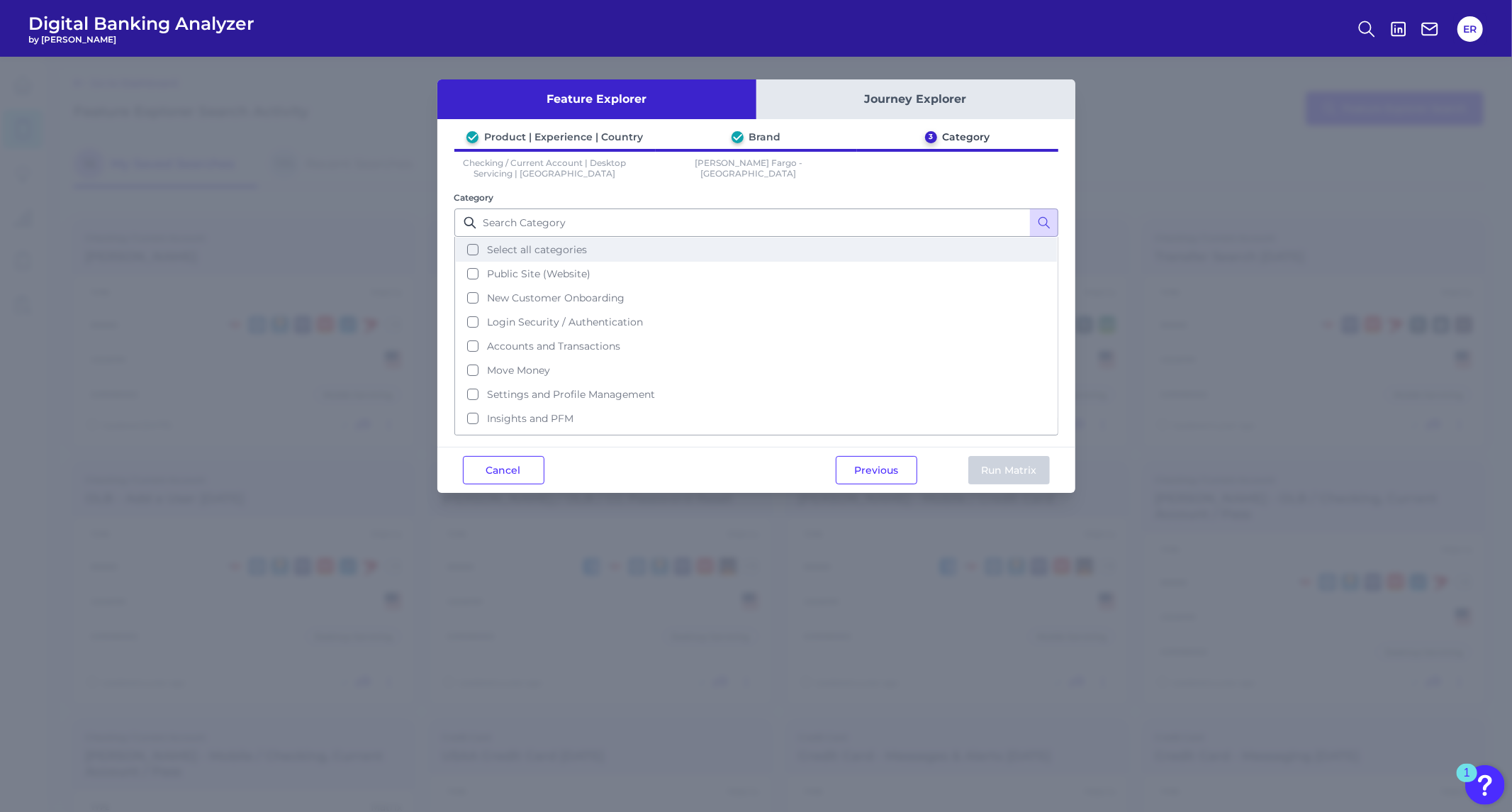
click at [473, 251] on button "Select all categories" at bounding box center [756, 250] width 601 height 24
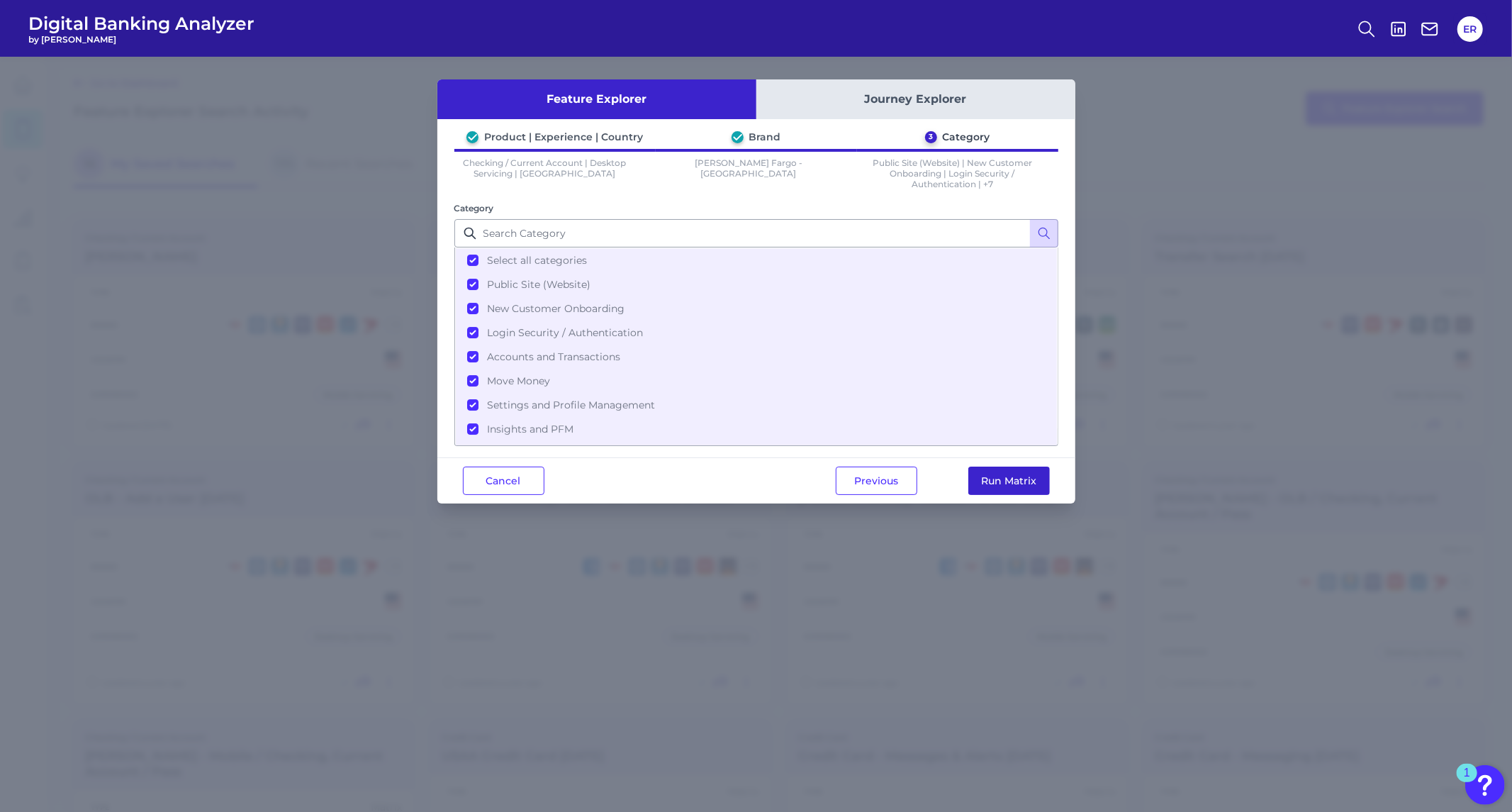
click at [1001, 479] on button "Run Matrix" at bounding box center [1009, 480] width 82 height 28
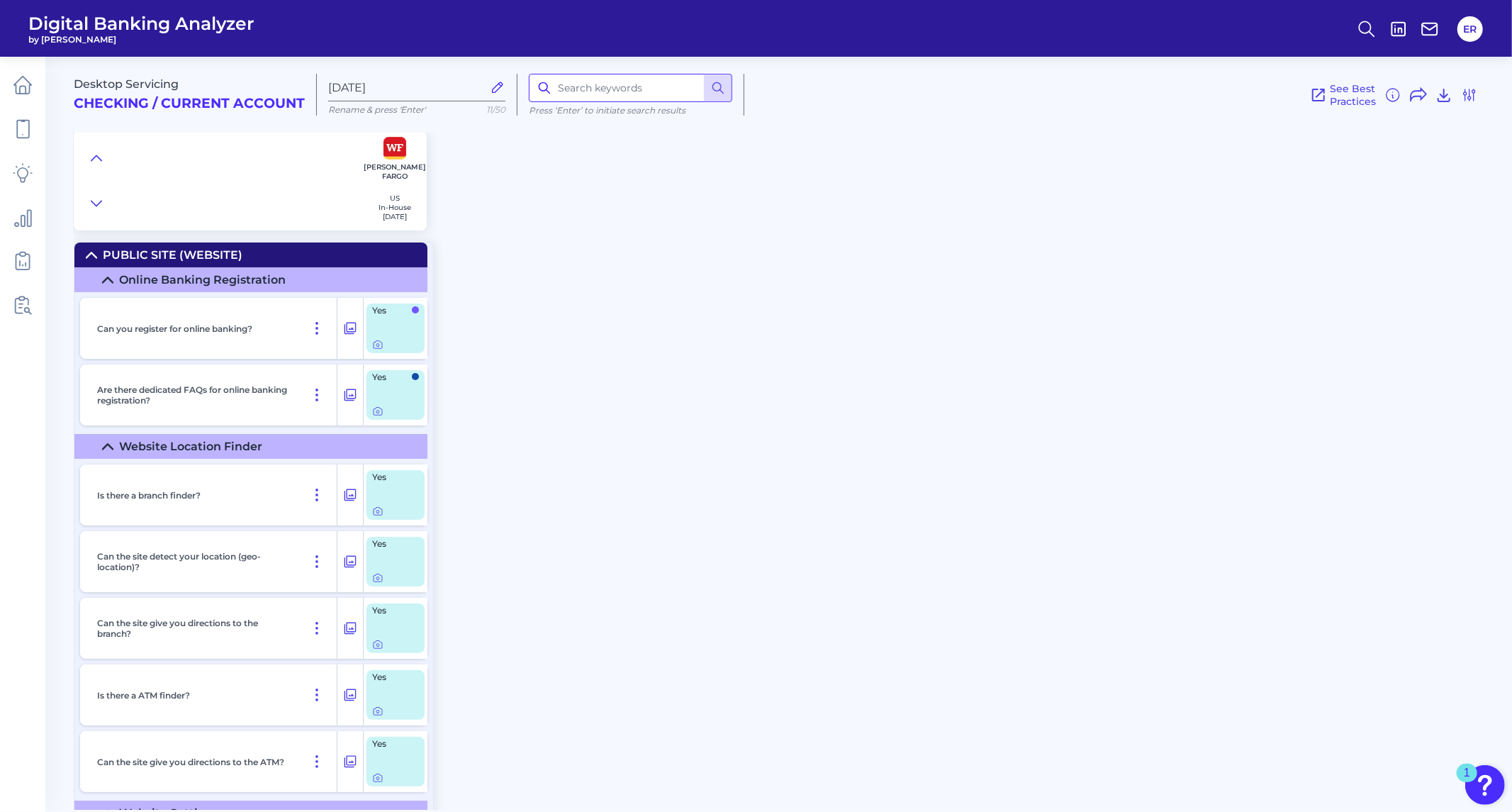
click at [604, 83] on input at bounding box center [631, 87] width 204 height 28
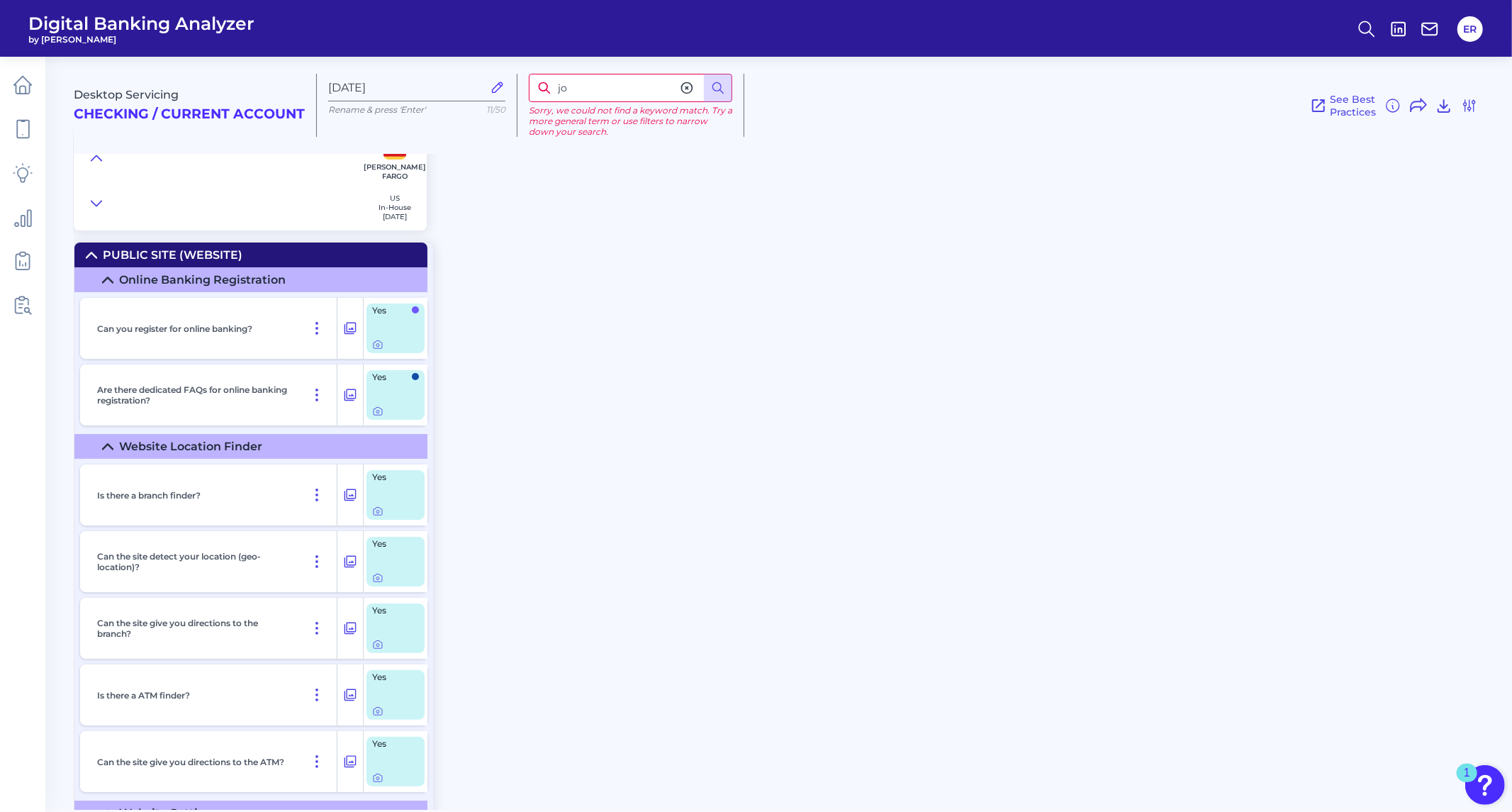
type input "j"
type input "c"
type input "owner"
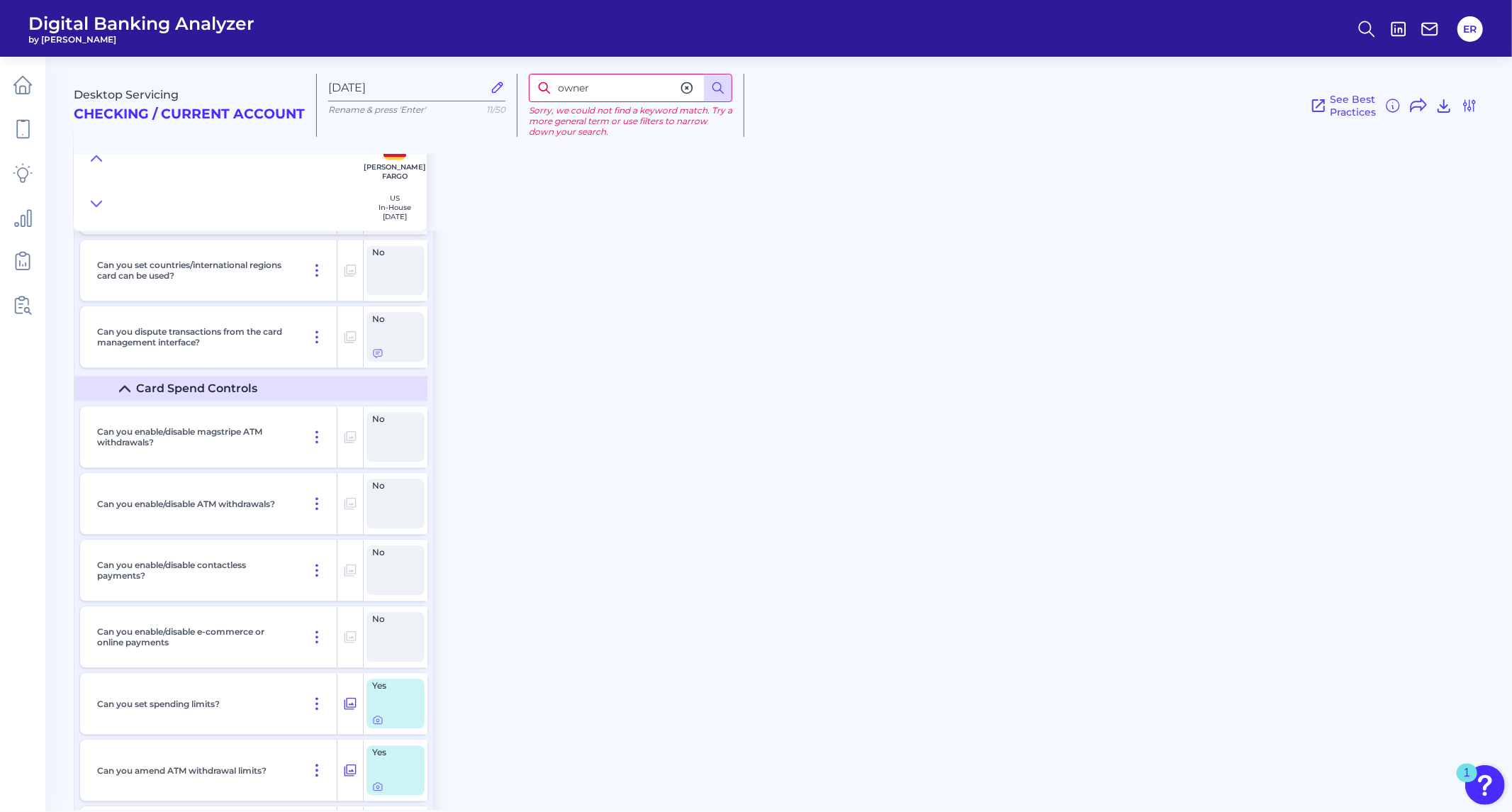
scroll to position [11900, 0]
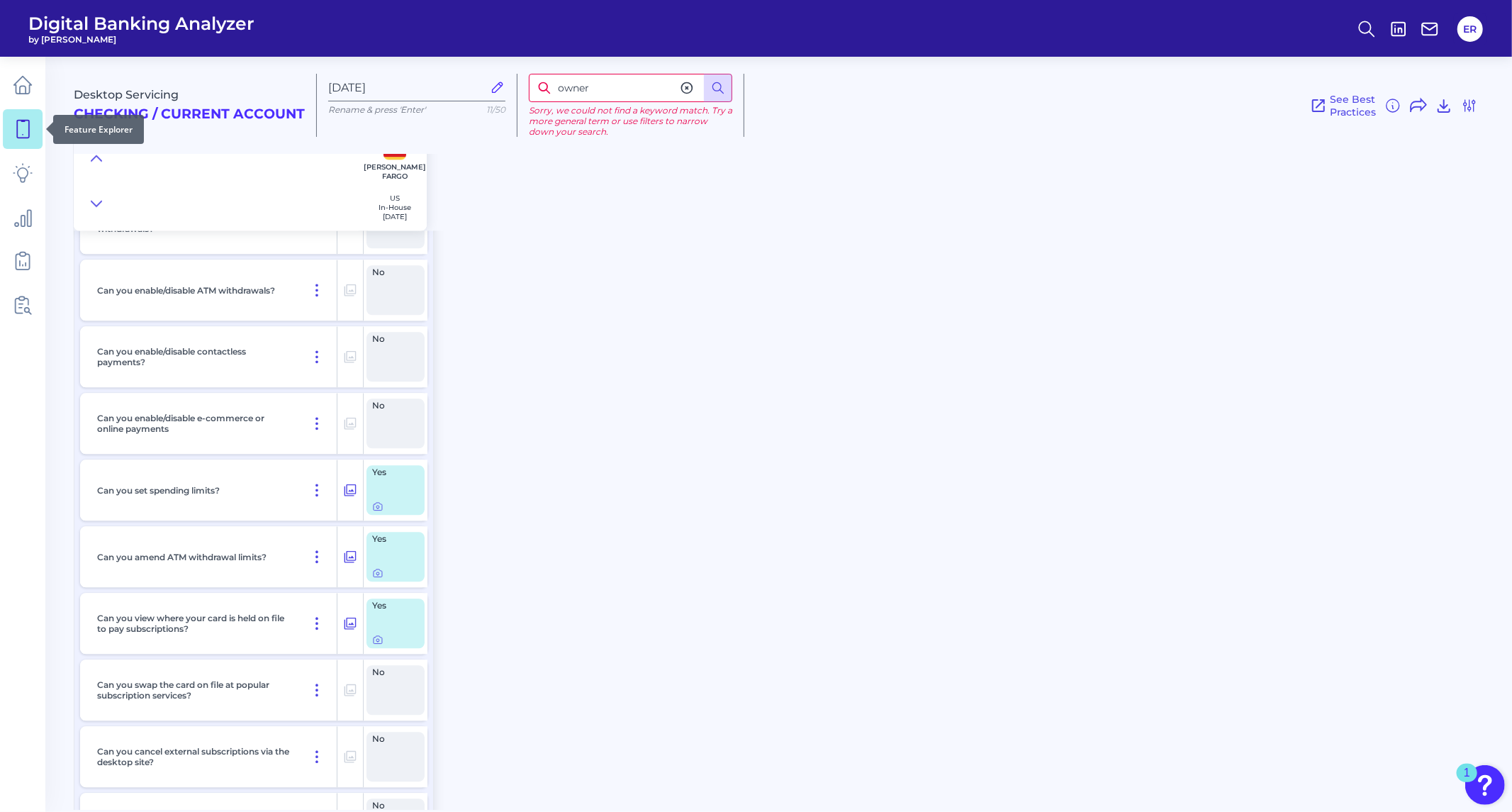
click at [33, 123] on link at bounding box center [22, 129] width 39 height 39
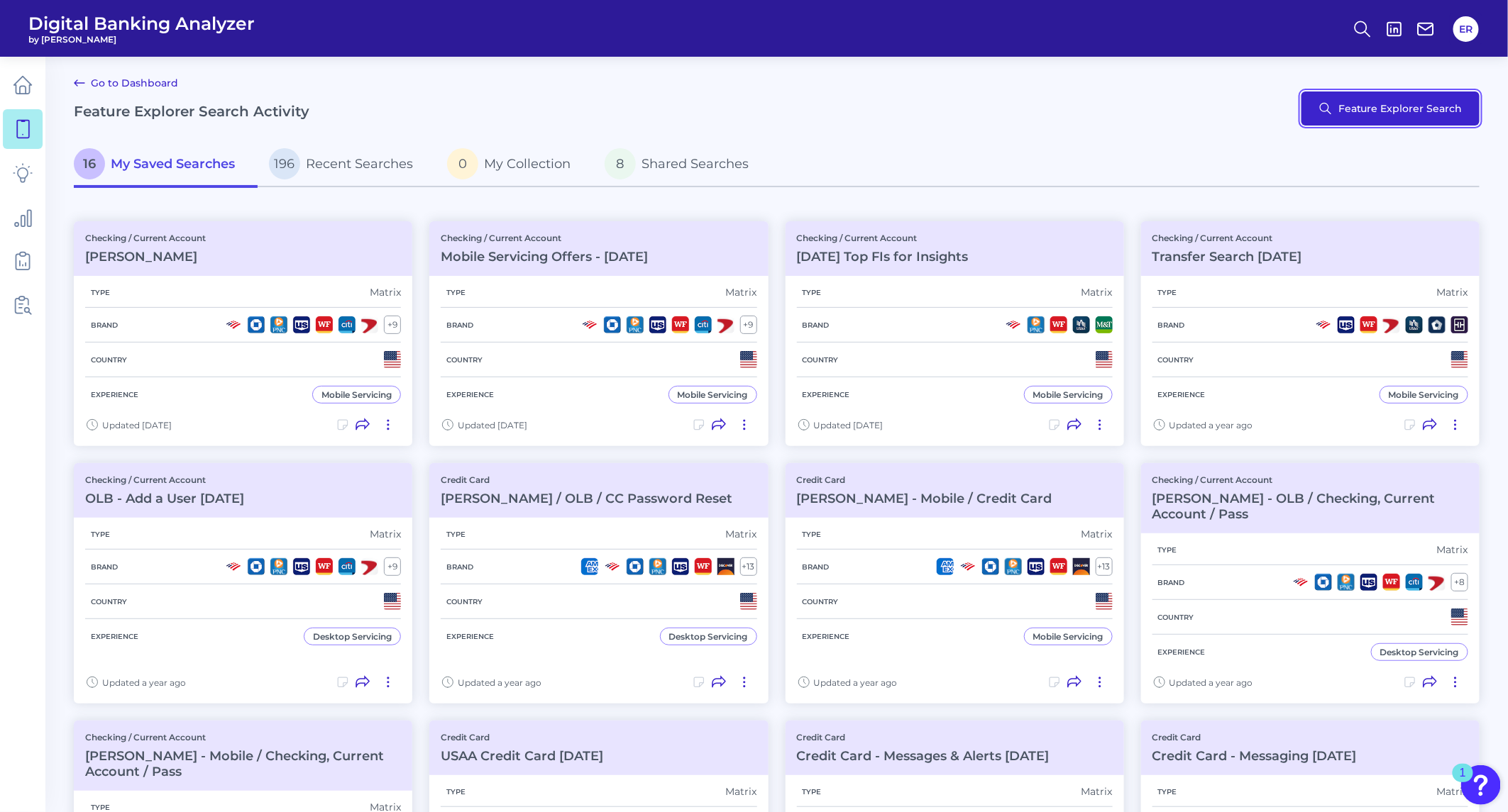
click at [1355, 101] on button "Feature Explorer Search" at bounding box center [1390, 108] width 178 height 34
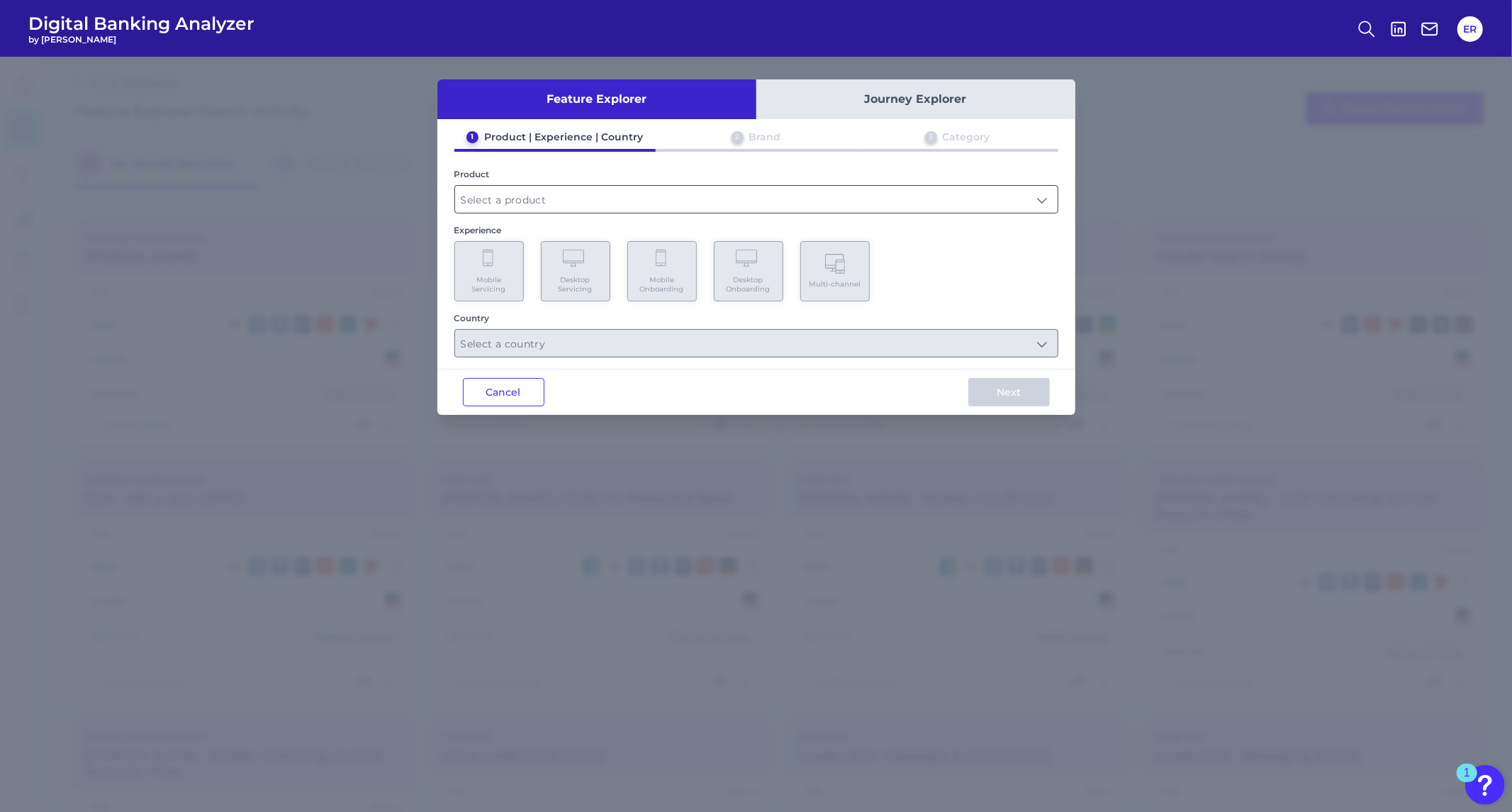
click at [612, 197] on input "text" at bounding box center [756, 198] width 602 height 27
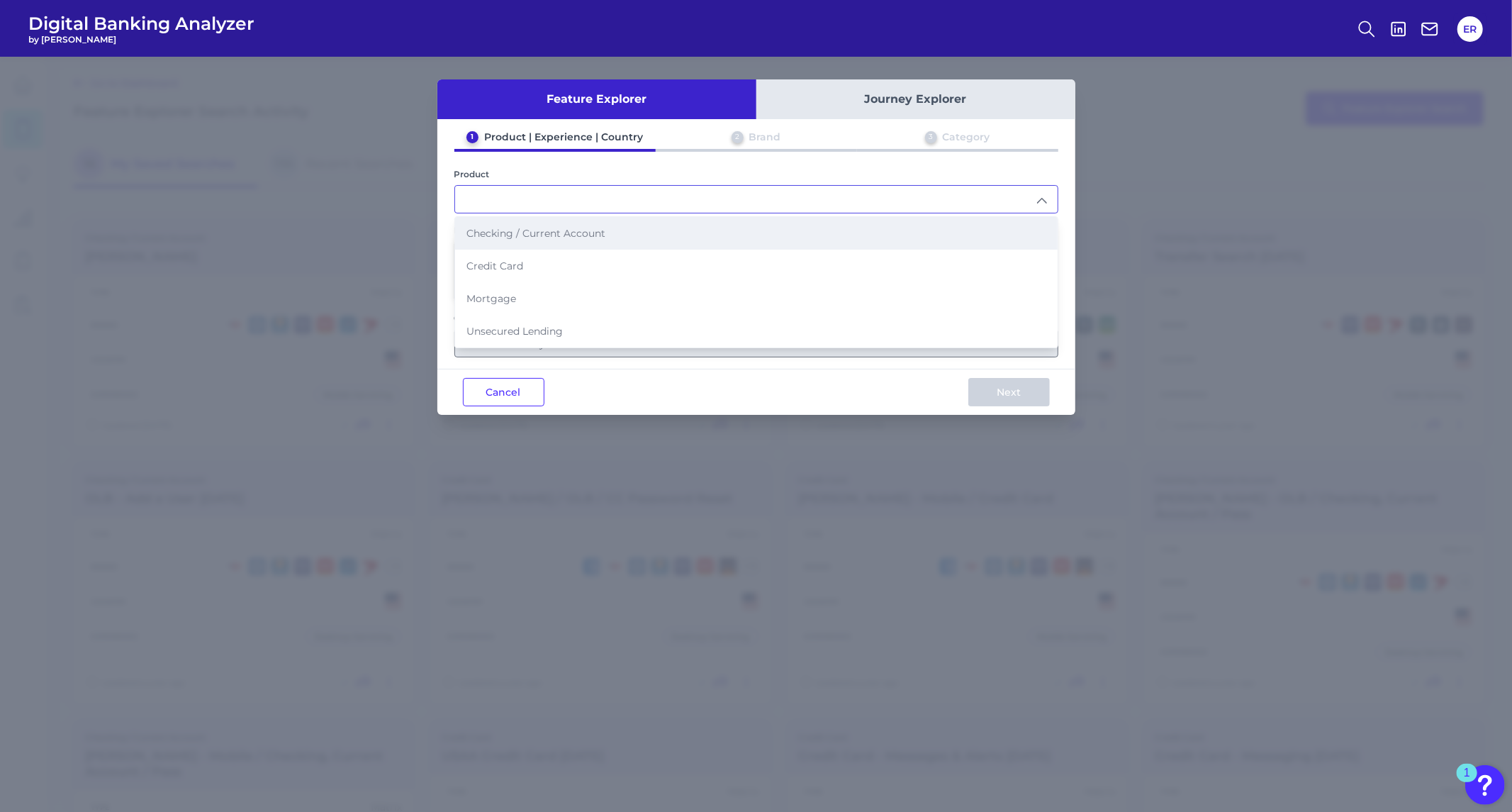
click at [587, 224] on li "Checking / Current Account" at bounding box center [756, 233] width 602 height 33
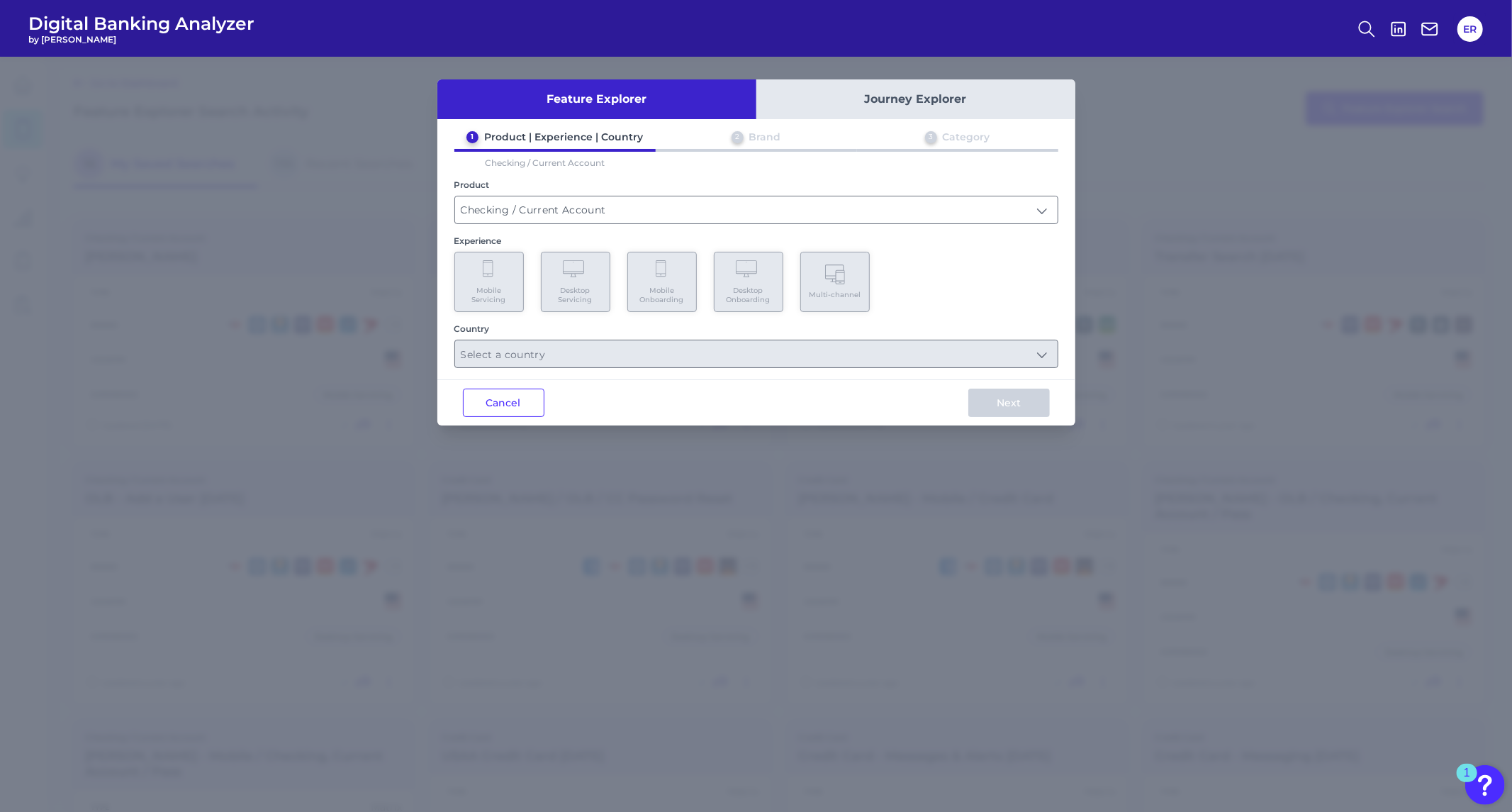
type input "Checking / Current Account"
click at [651, 274] on Onboarding "Mobile Onboarding" at bounding box center [662, 282] width 70 height 61
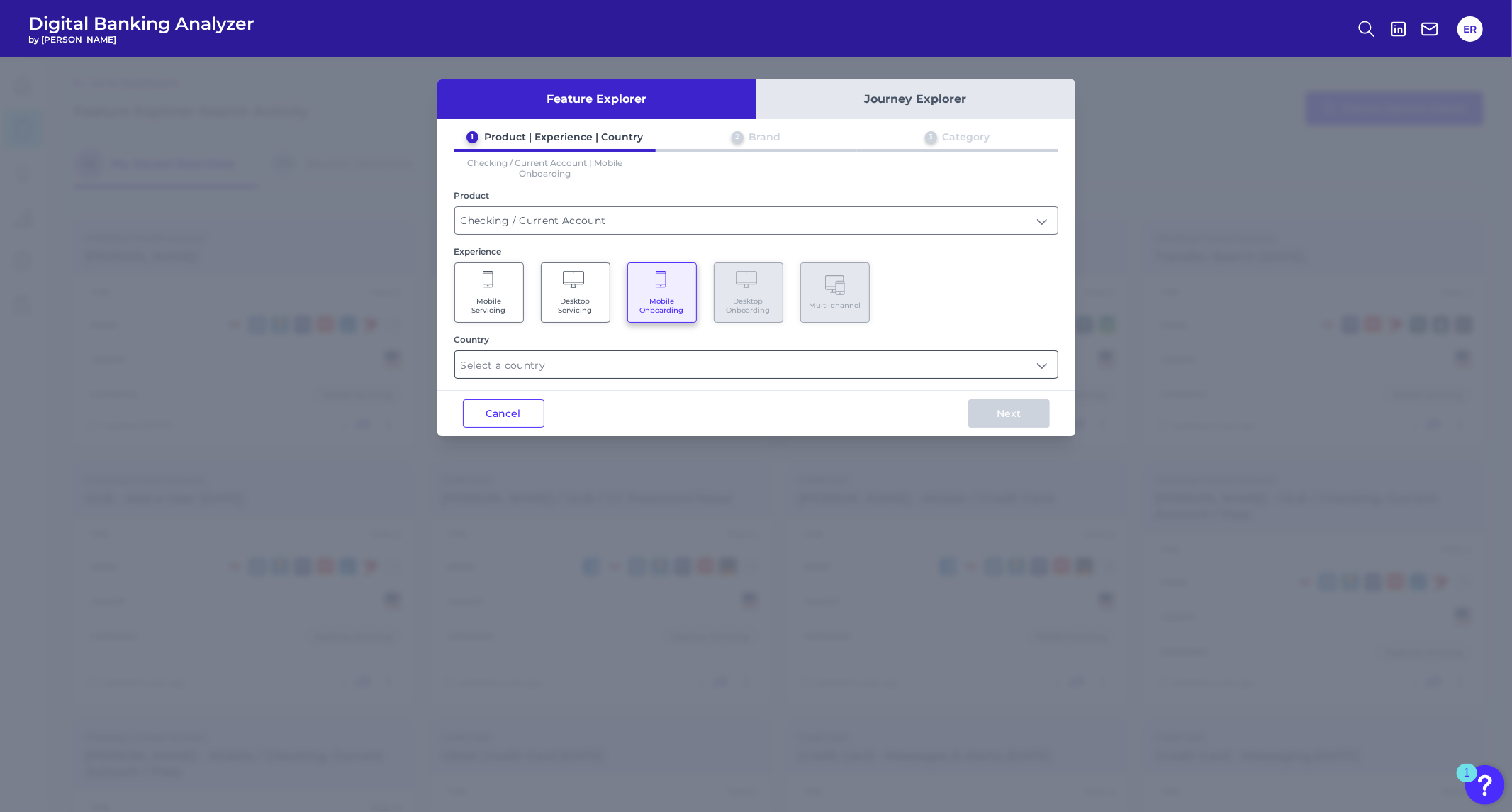
click at [582, 367] on input "text" at bounding box center [756, 364] width 602 height 27
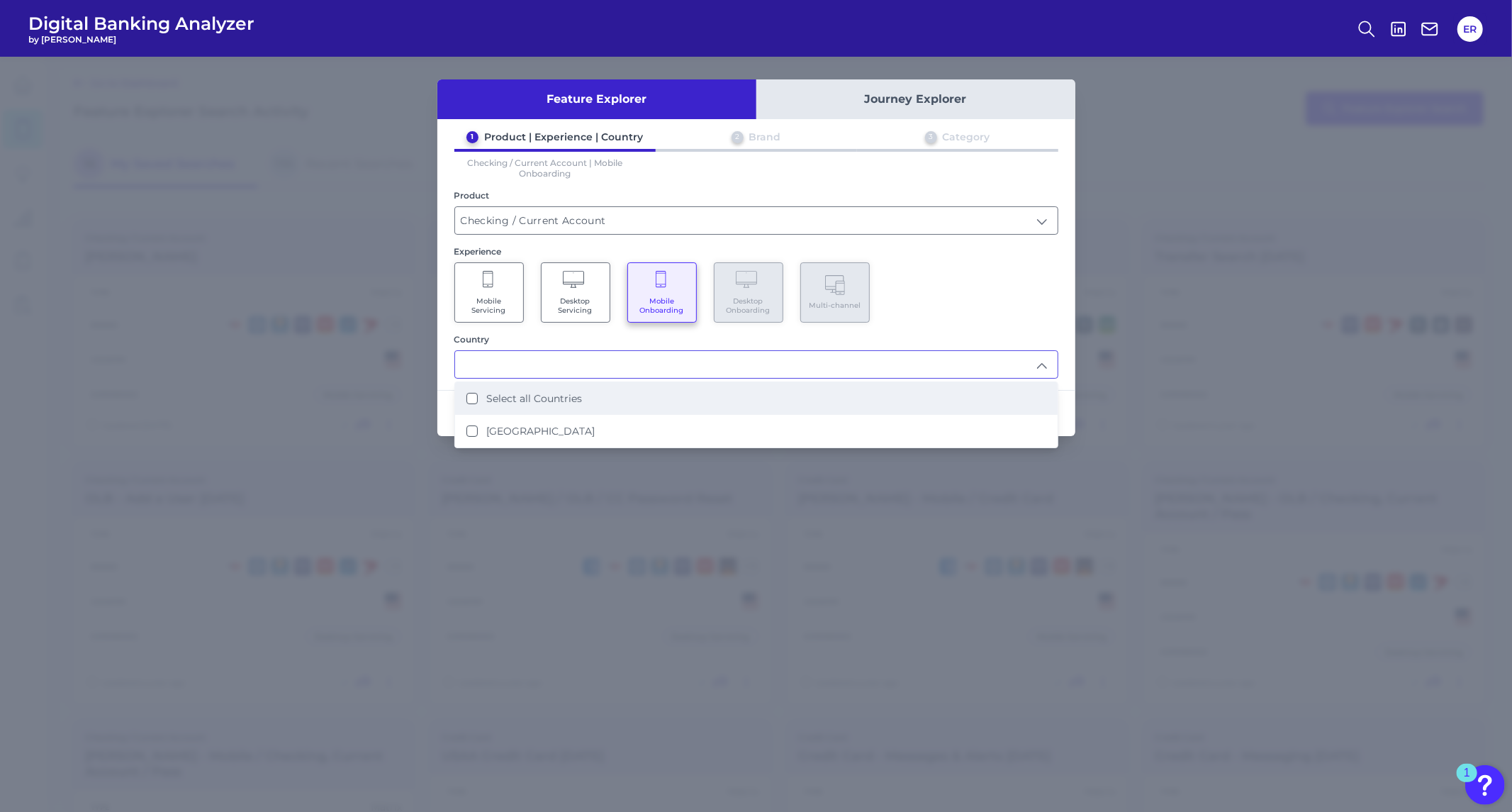
click at [518, 393] on label "Select all Countries" at bounding box center [534, 399] width 95 height 13
type input "Select all Countries"
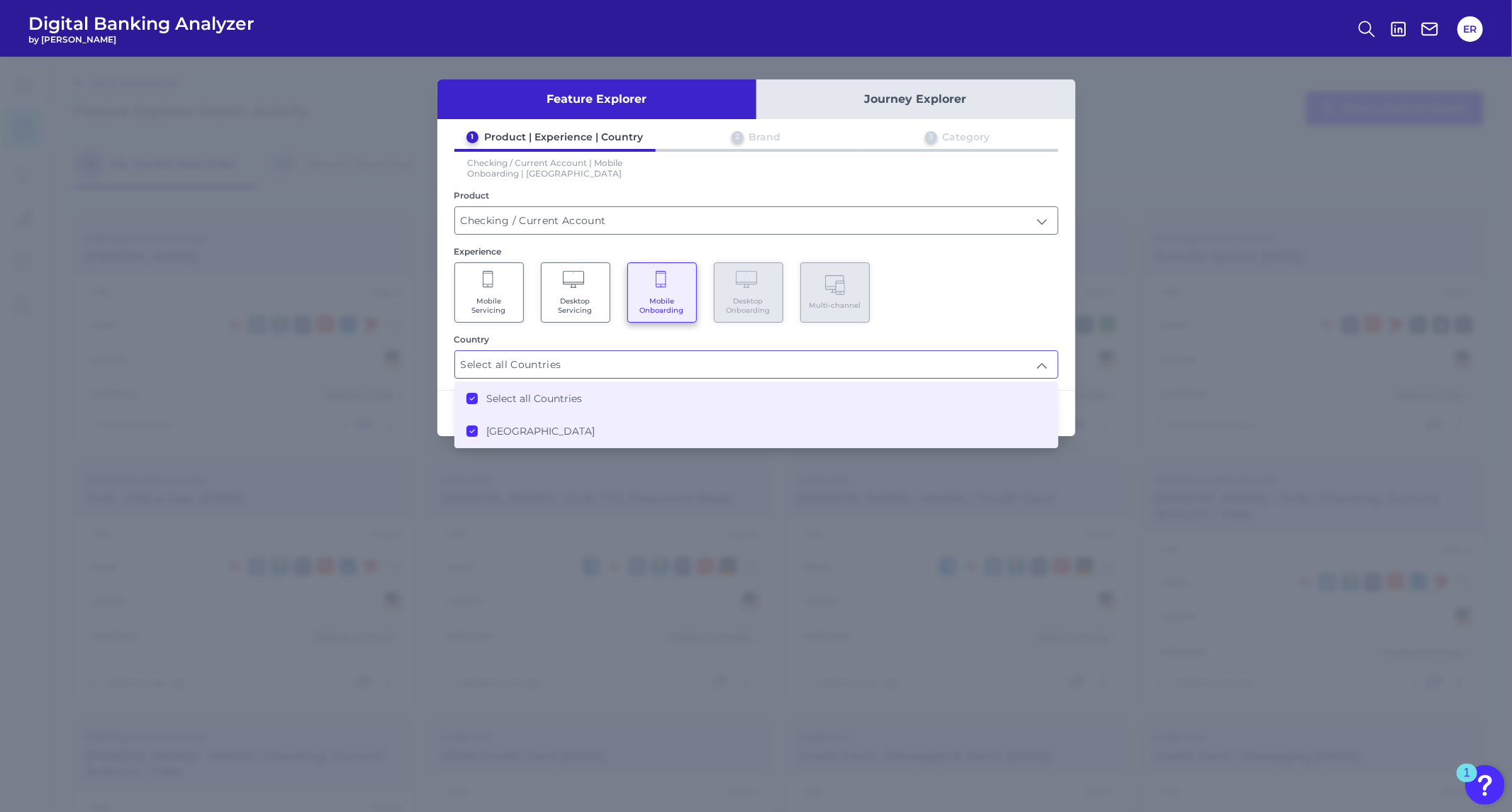
click at [923, 286] on div "Mobile Servicing Desktop Servicing Mobile Onboarding Desktop Onboarding Multi-c…" at bounding box center [756, 293] width 604 height 61
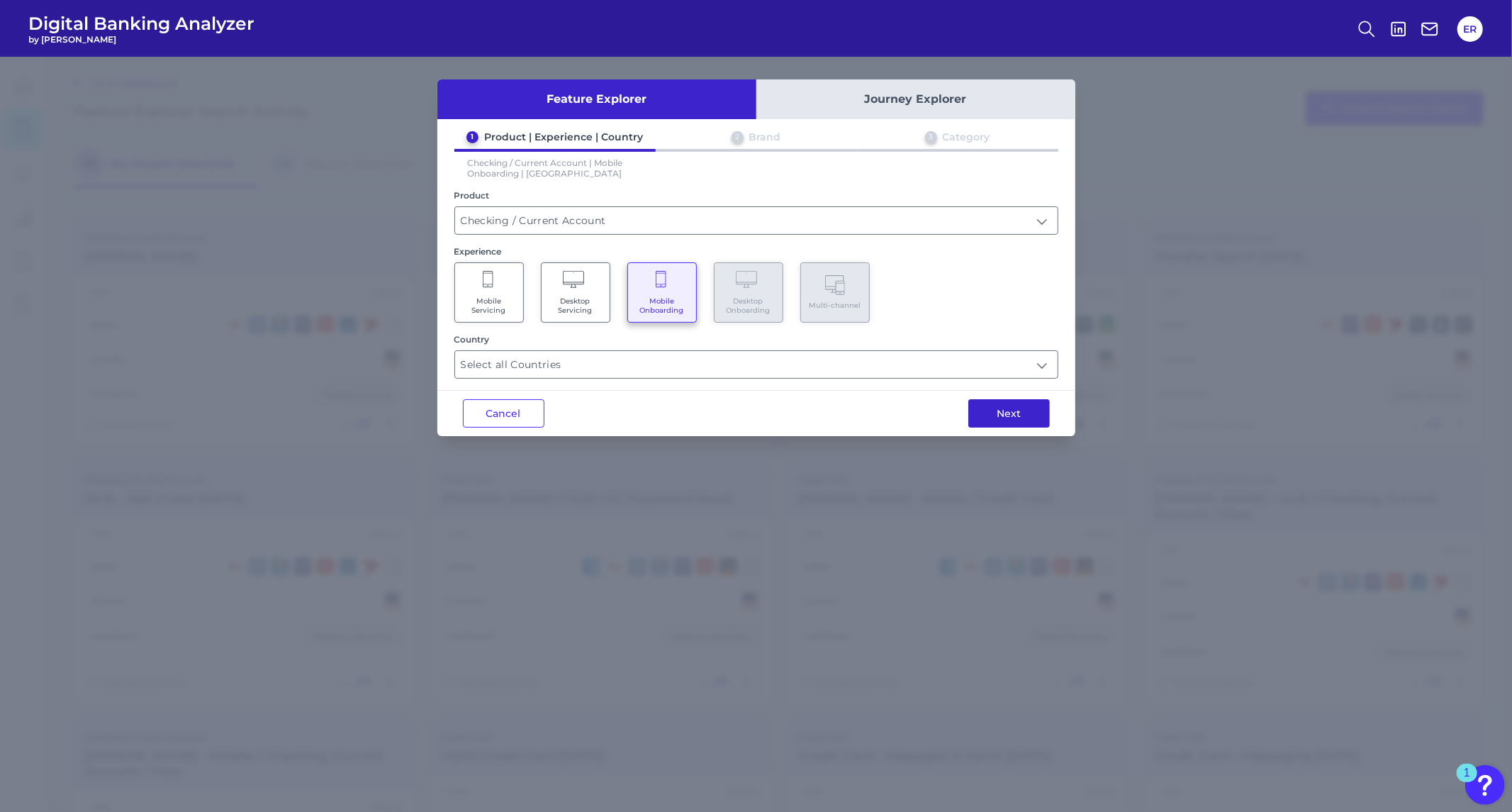
click at [985, 409] on button "Next" at bounding box center [1009, 413] width 82 height 28
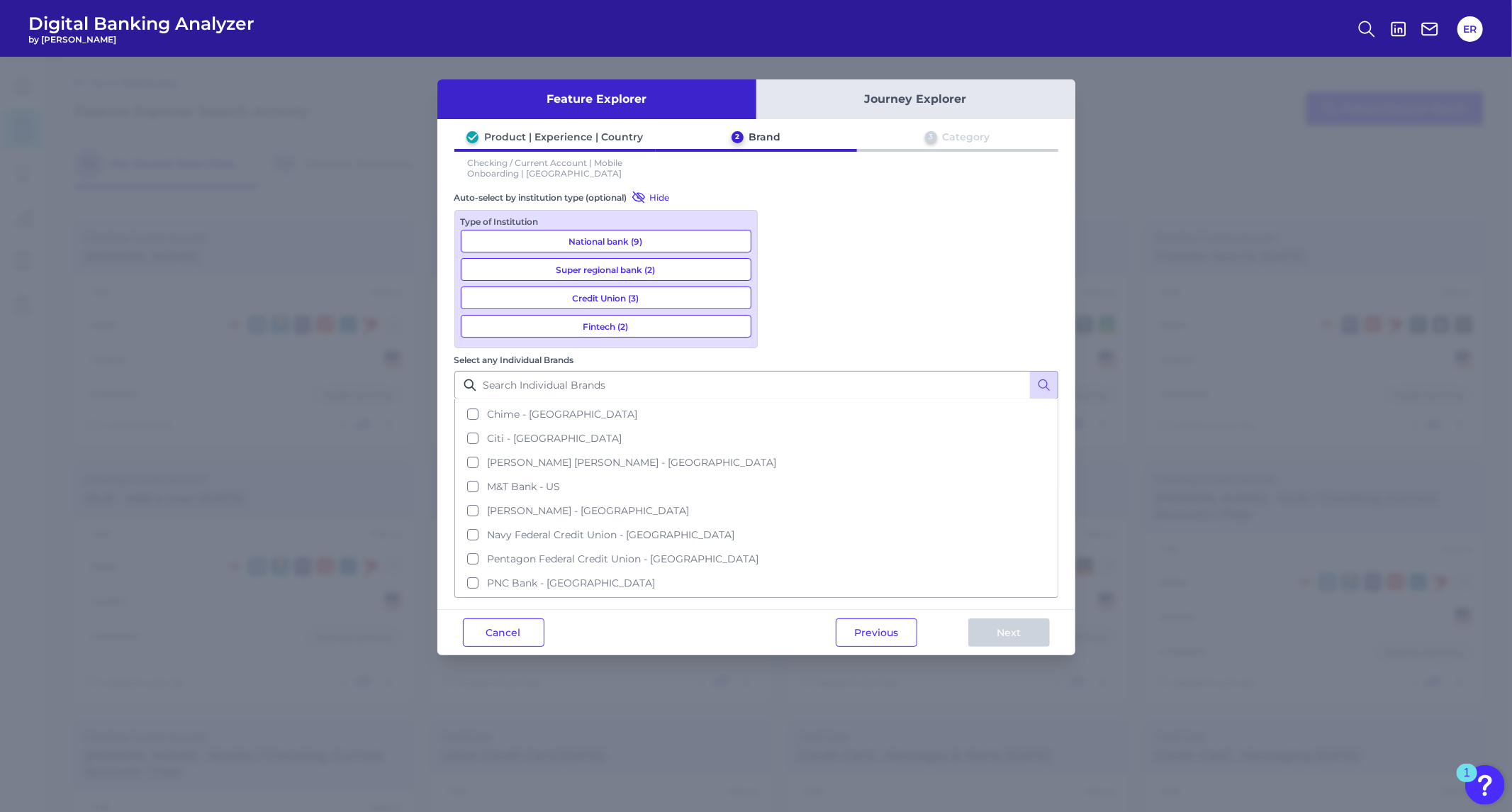
scroll to position [197, 0]
click at [790, 590] on button "[PERSON_NAME] Fargo - [GEOGRAPHIC_DATA]" at bounding box center [756, 602] width 601 height 24
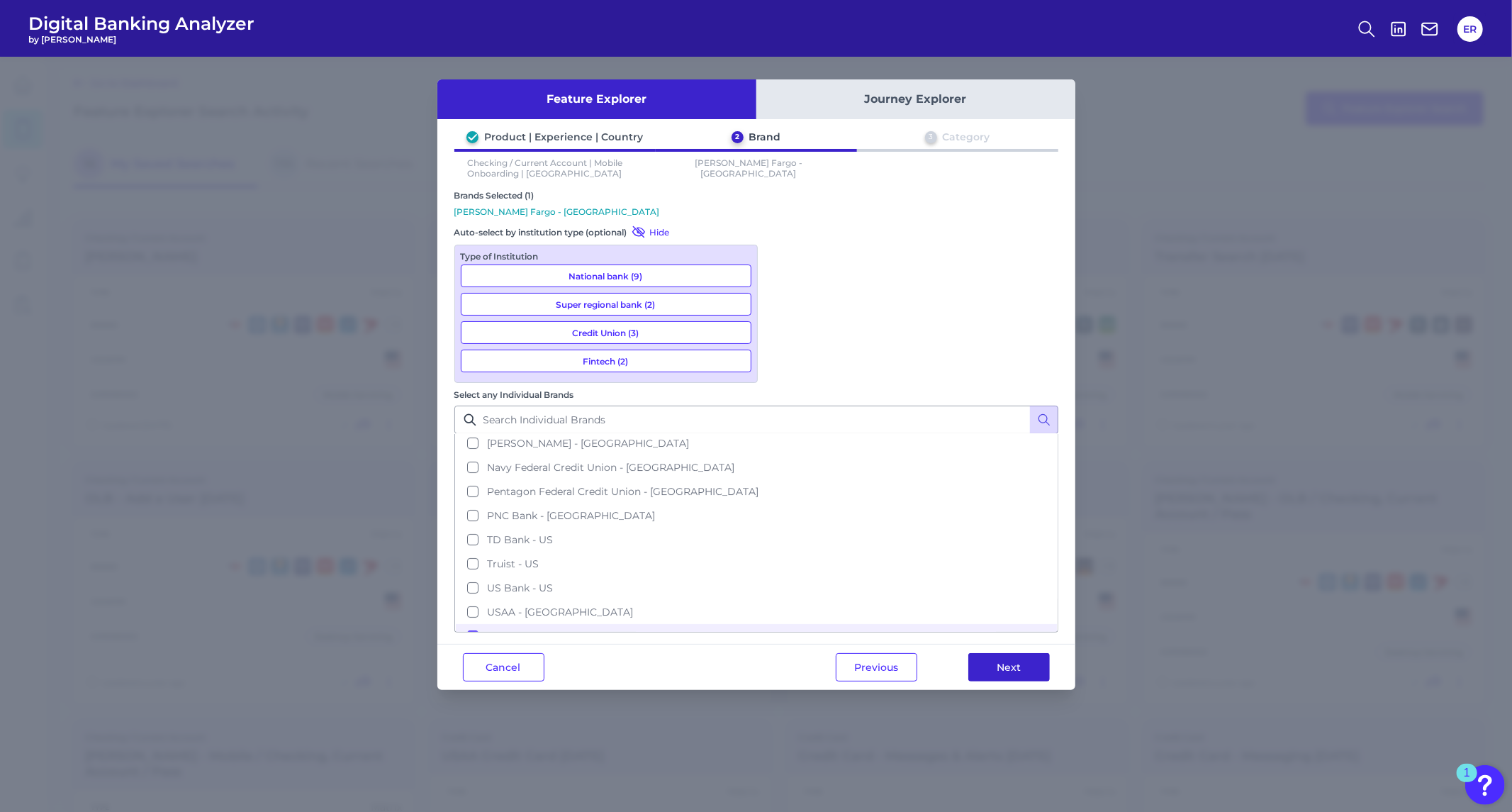
click at [975, 653] on button "Next" at bounding box center [1009, 667] width 82 height 28
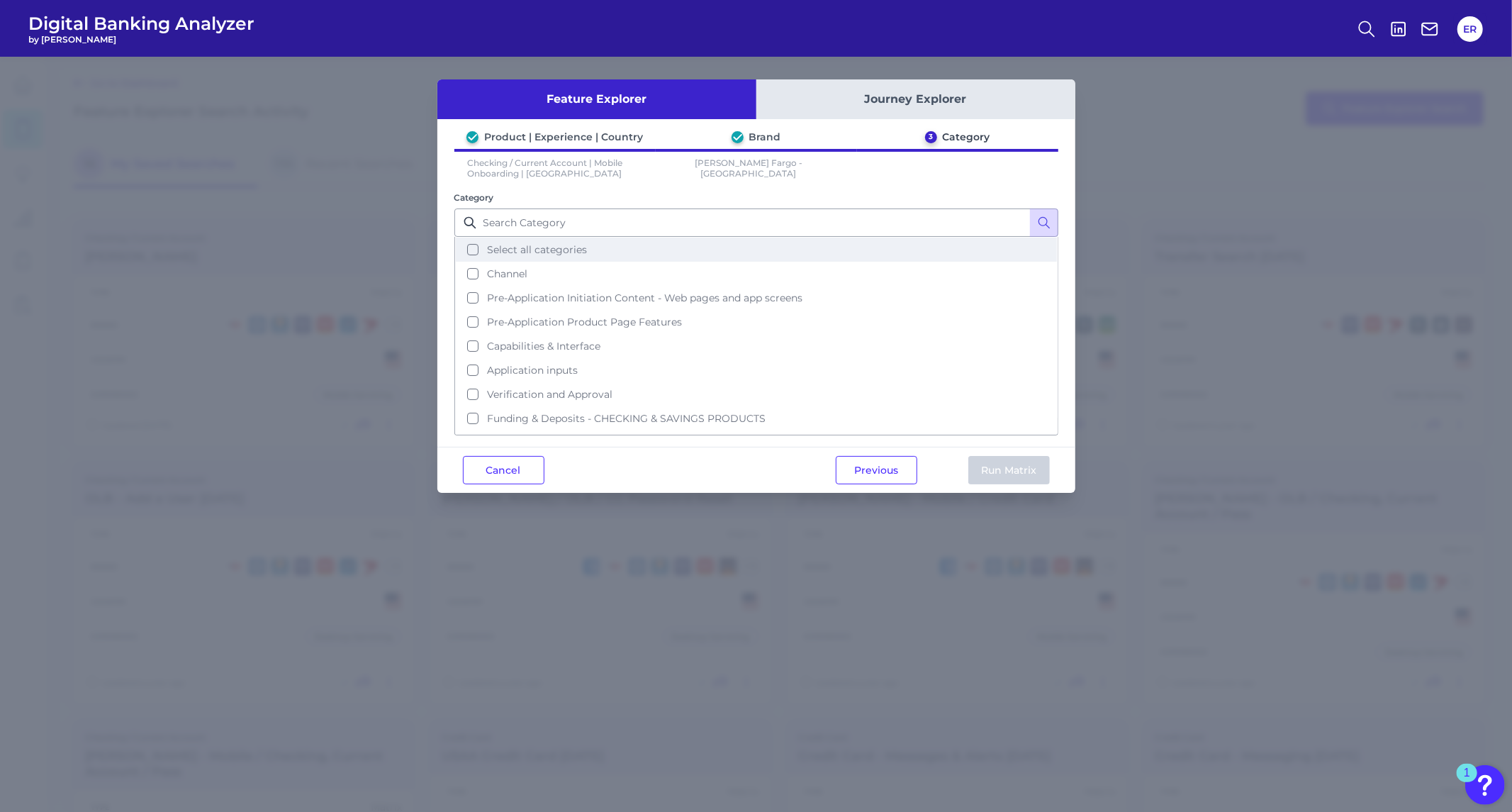
click at [472, 250] on button "Select all categories" at bounding box center [756, 250] width 601 height 24
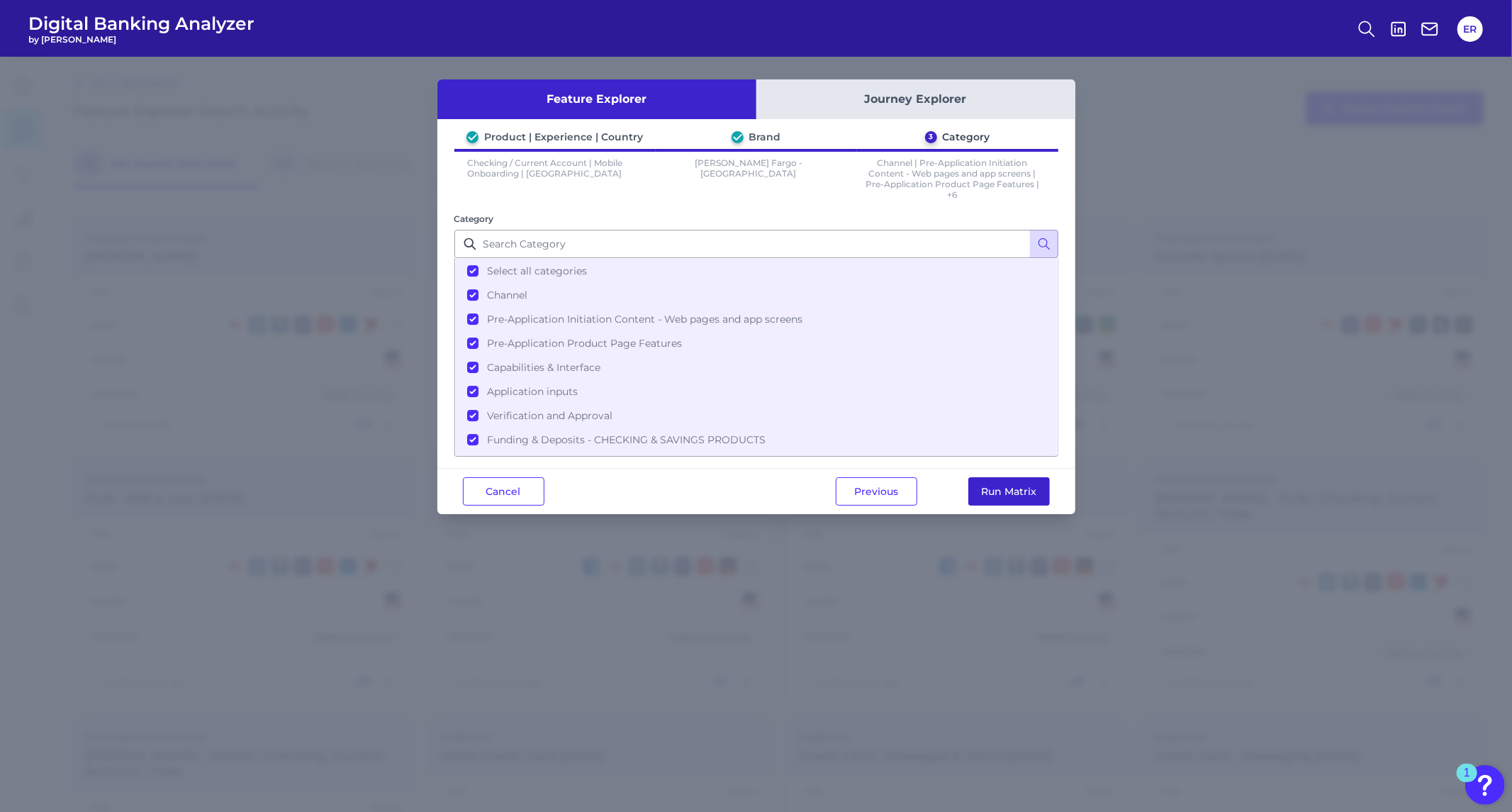
click at [1008, 490] on button "Run Matrix" at bounding box center [1009, 491] width 82 height 28
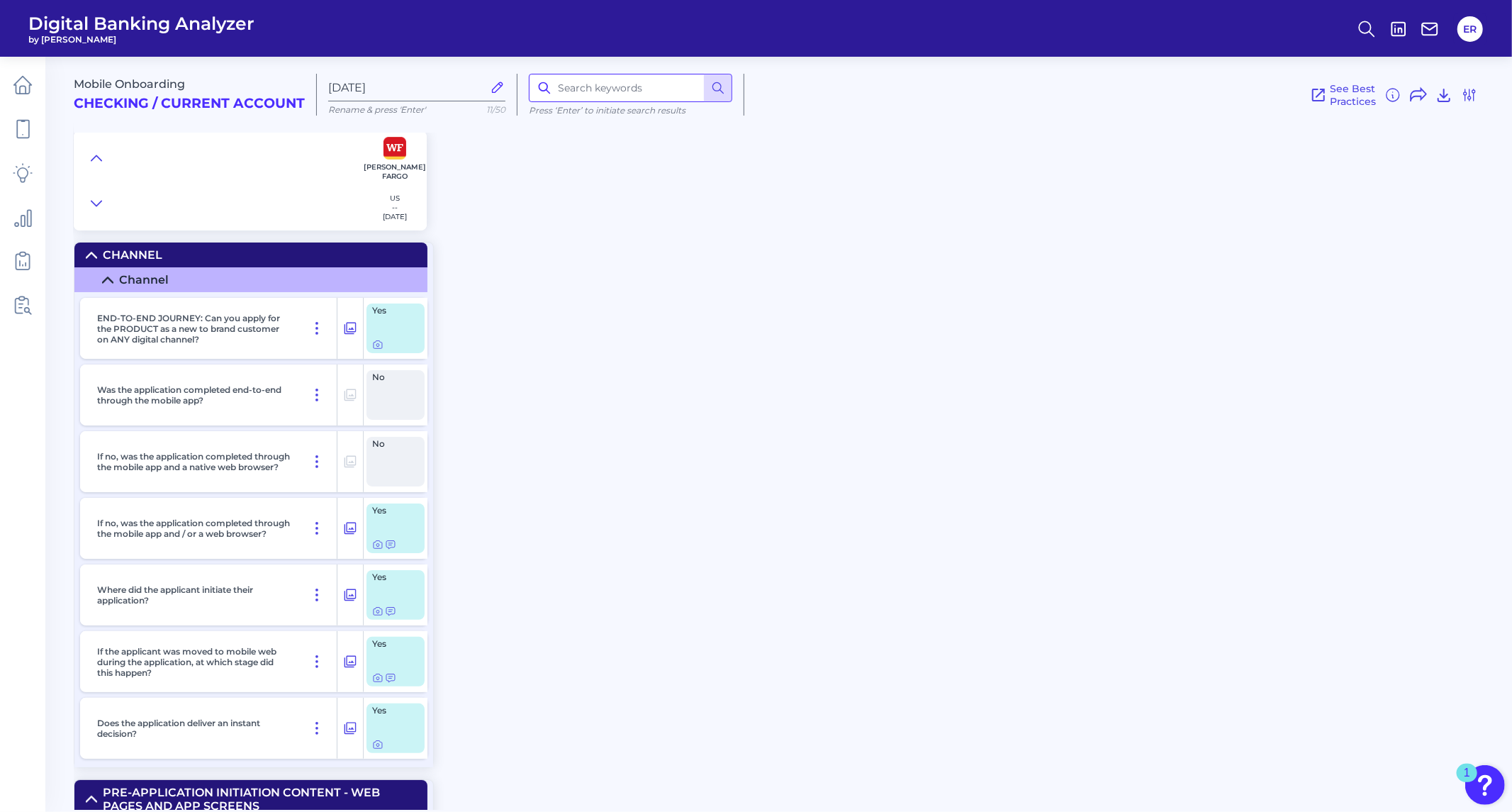
click at [611, 90] on input at bounding box center [631, 87] width 204 height 28
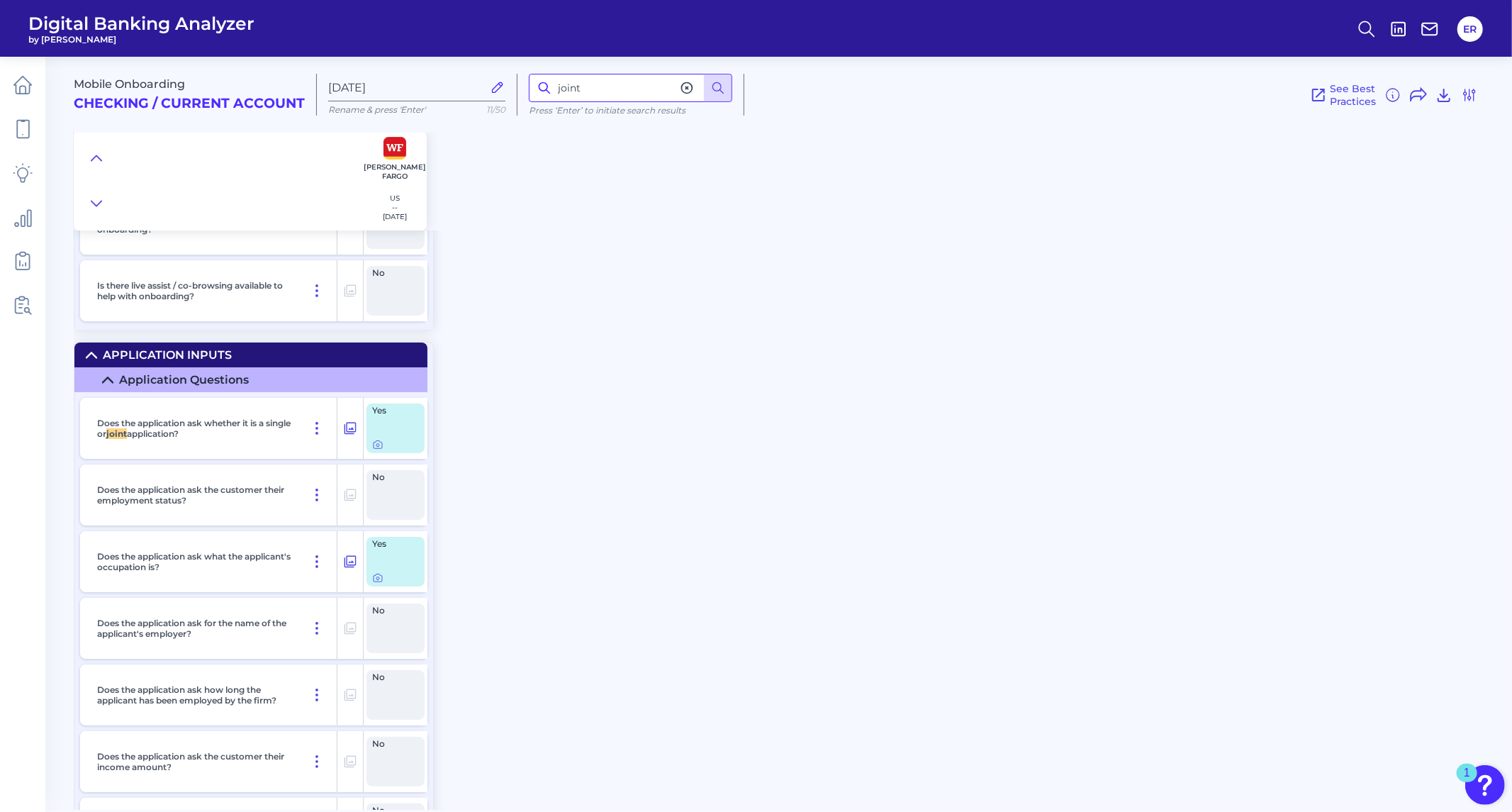
scroll to position [4442, 0]
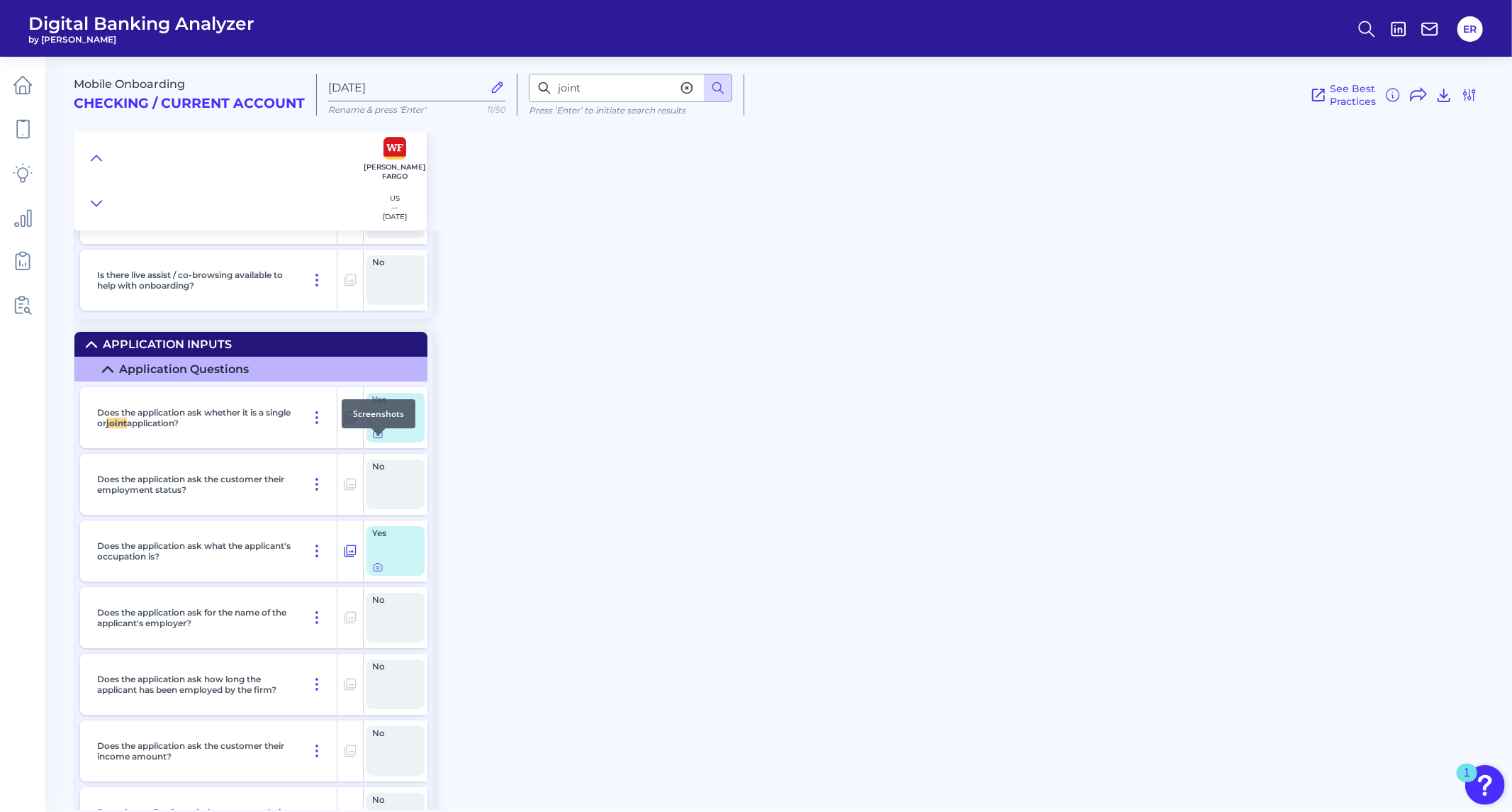
click at [376, 438] on icon at bounding box center [377, 434] width 8 height 7
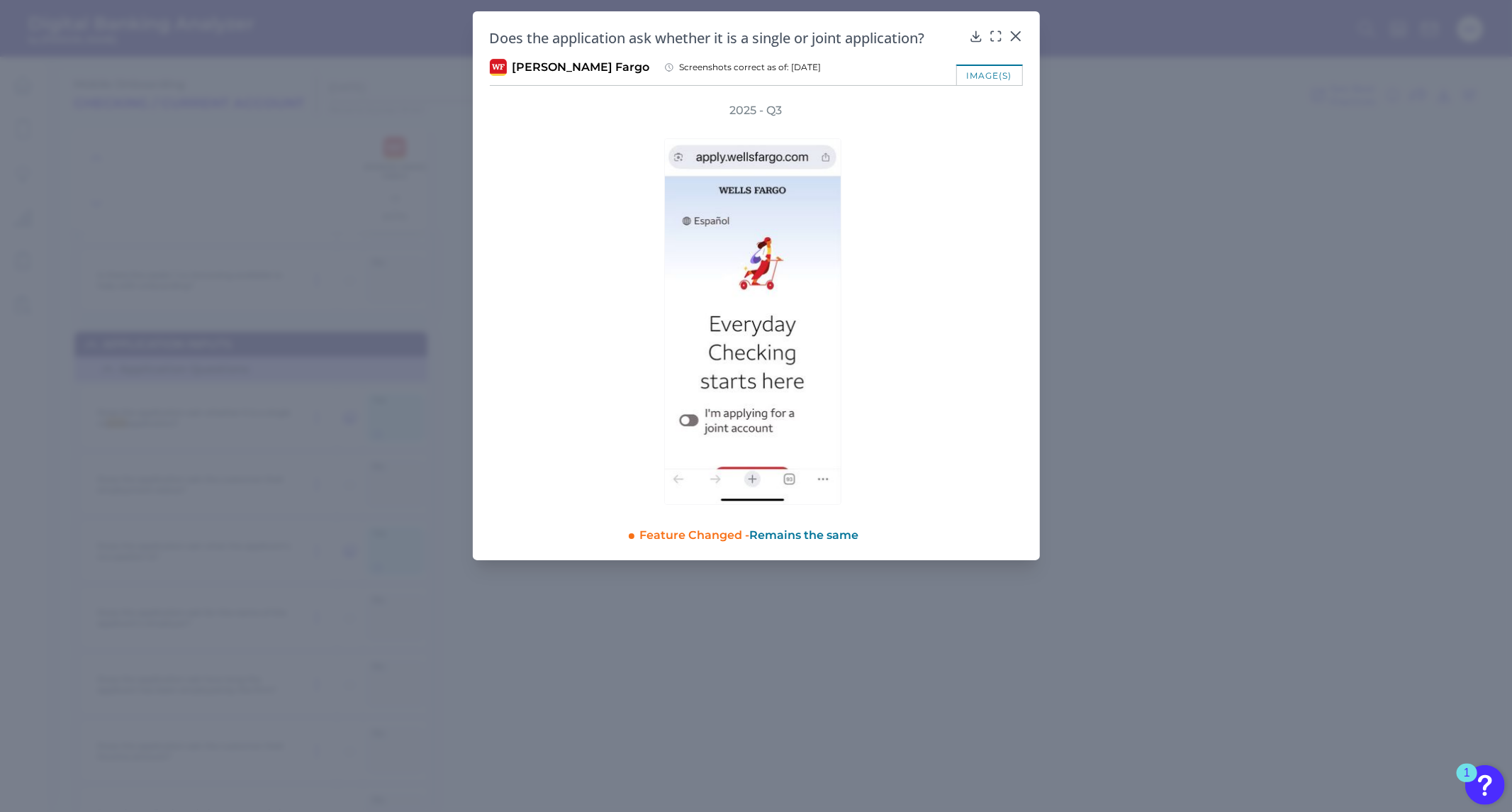
click at [1001, 31] on button at bounding box center [995, 35] width 14 height 14
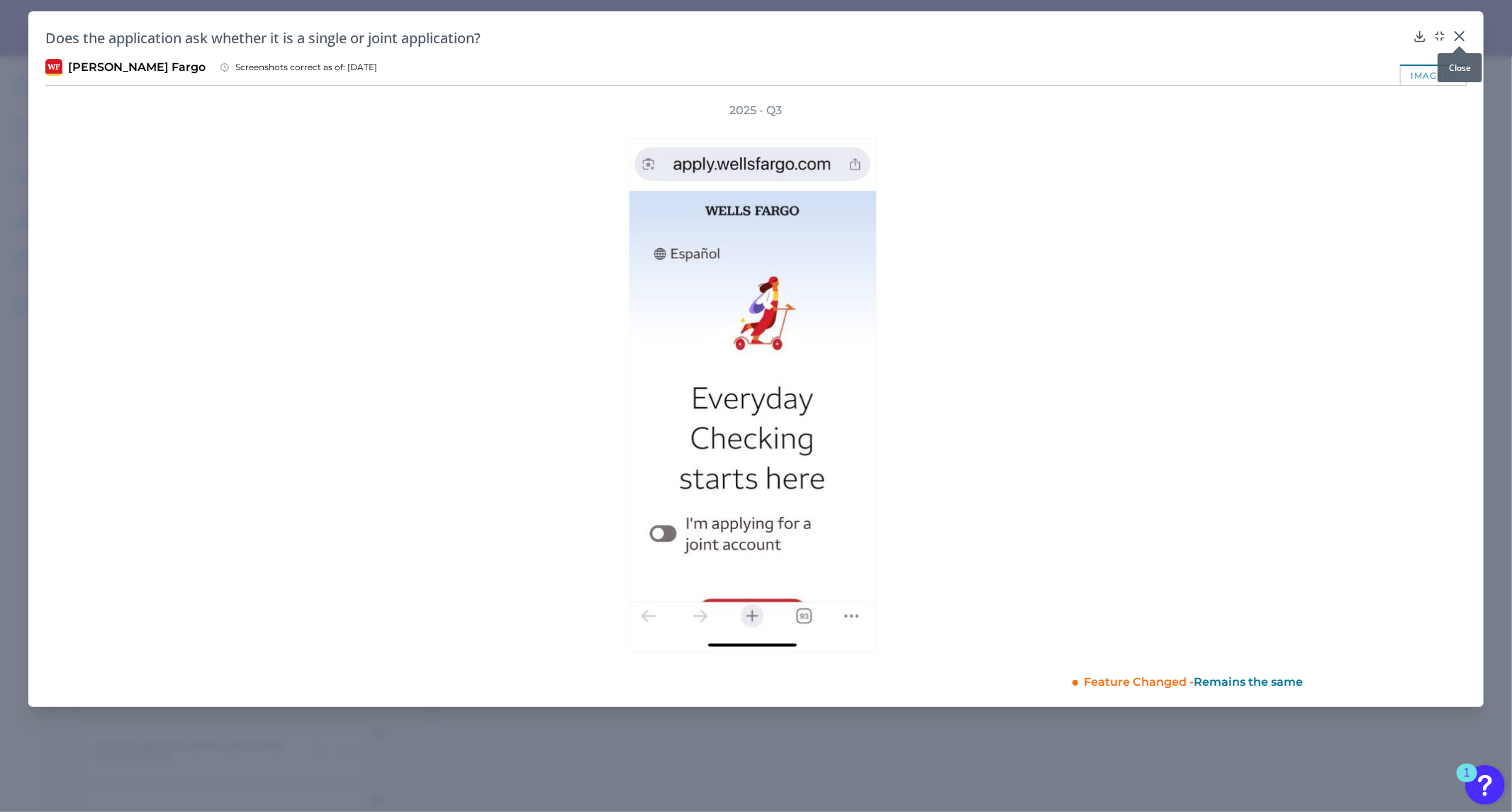
click at [1456, 36] on icon at bounding box center [1459, 36] width 14 height 14
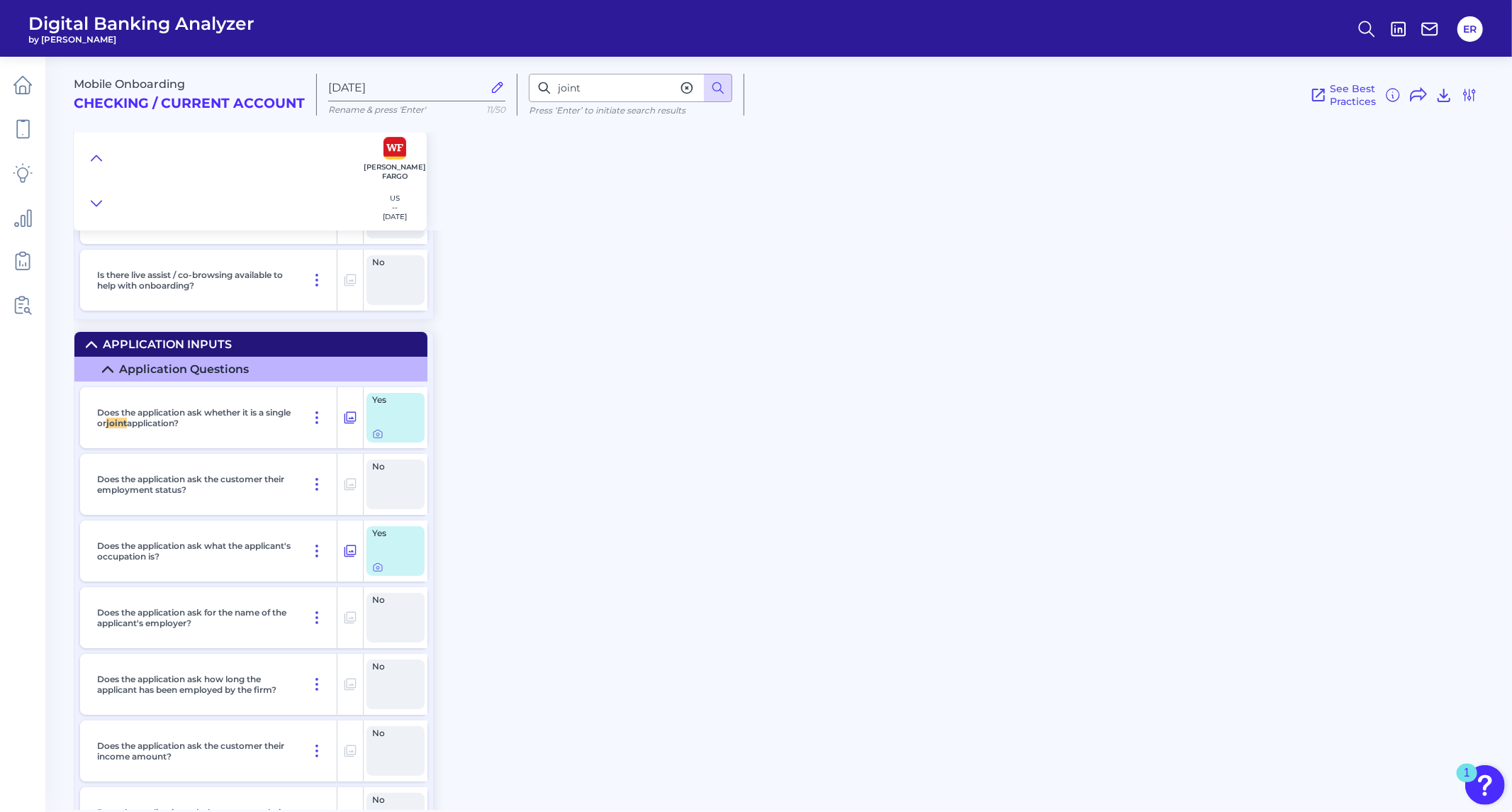
drag, startPoint x: 217, startPoint y: 429, endPoint x: 95, endPoint y: 422, distance: 122.2
click at [95, 422] on div "Does the application ask whether it is a single or joint application?" at bounding box center [215, 418] width 246 height 61
copy p "Does the application ask whether it is a single or joint application?"
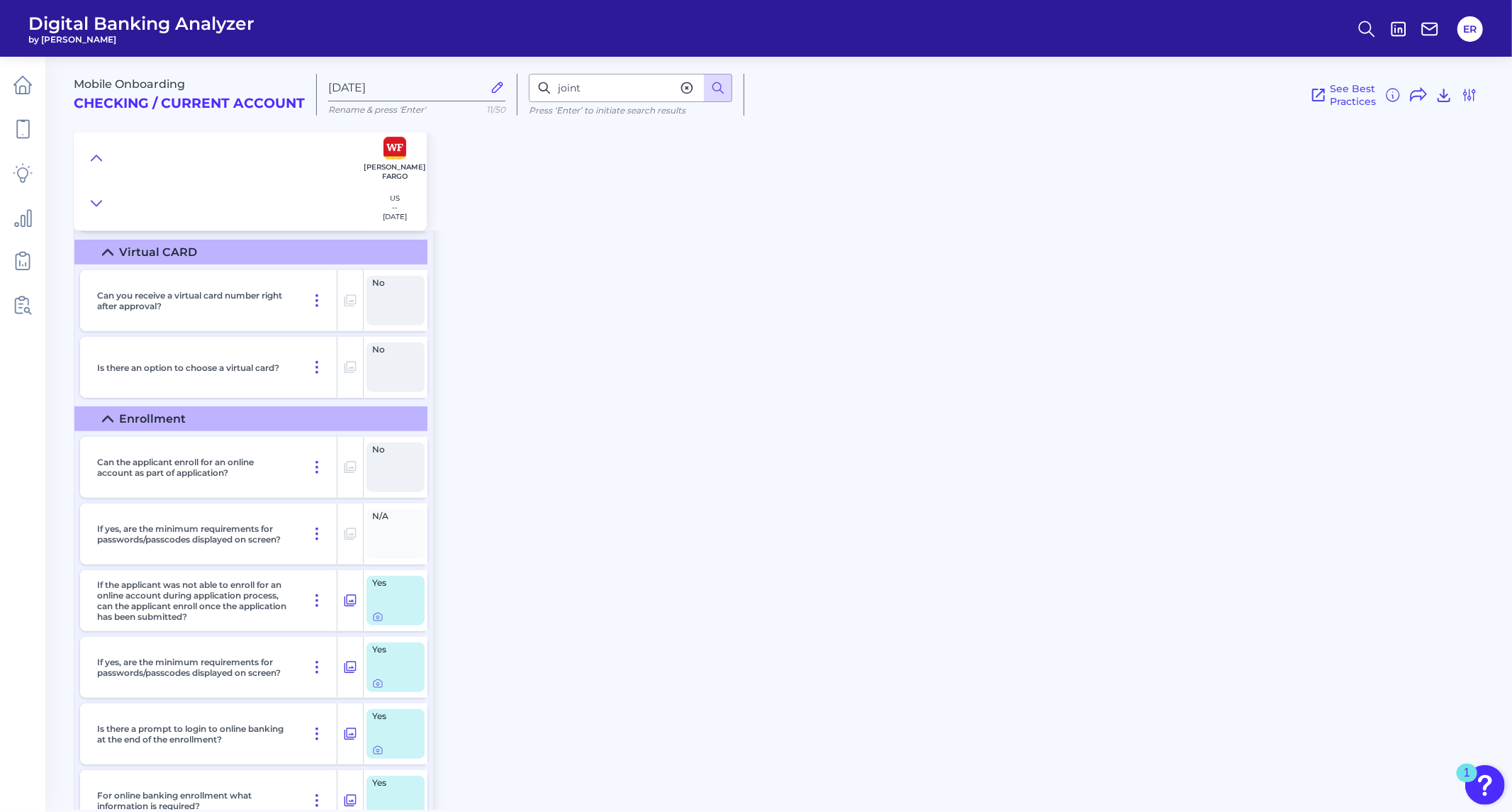
scroll to position [9971, 0]
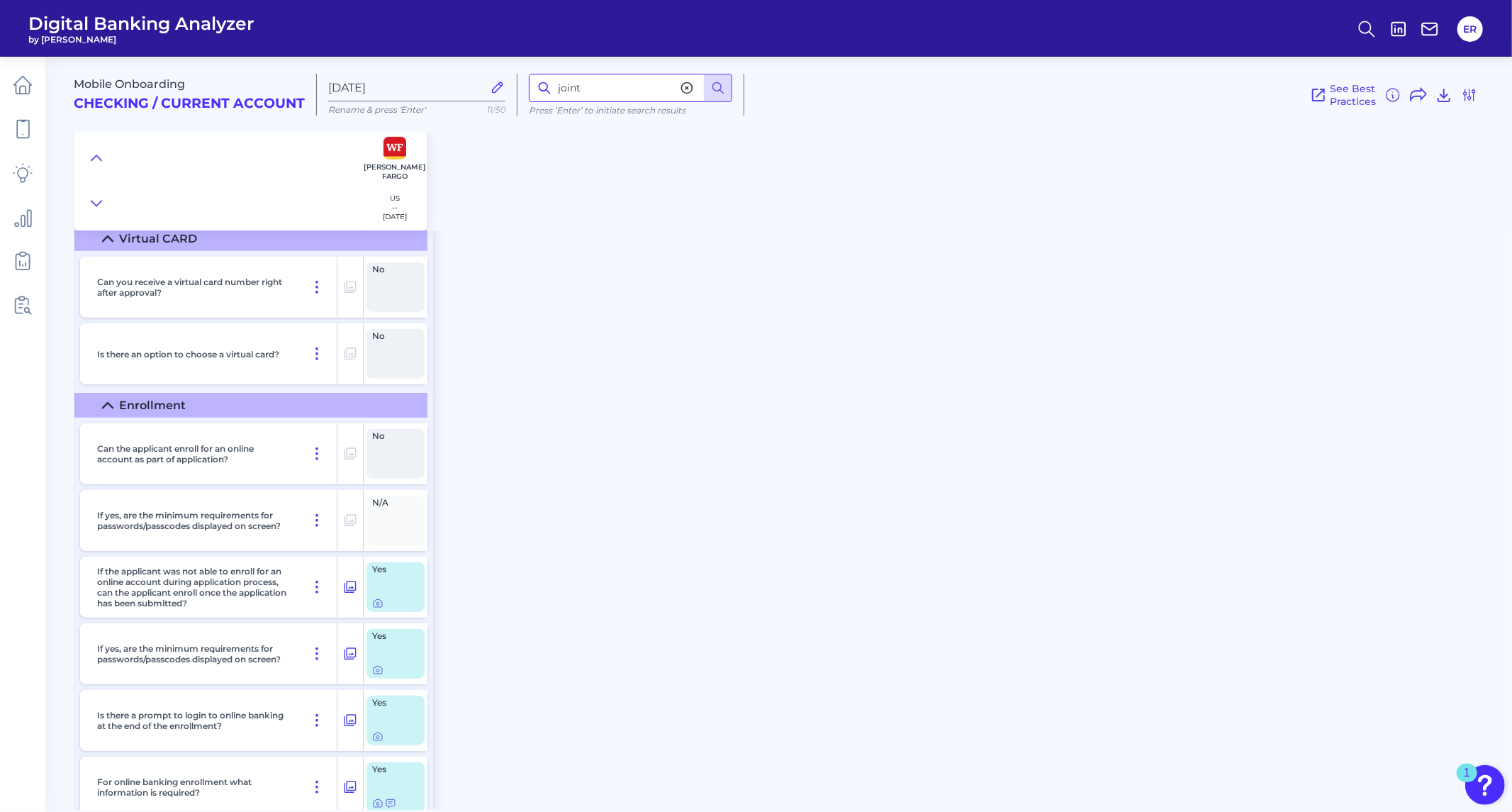
drag, startPoint x: 584, startPoint y: 91, endPoint x: 529, endPoint y: 88, distance: 55.1
click at [529, 88] on input "joint" at bounding box center [631, 87] width 204 height 28
type input "owner"
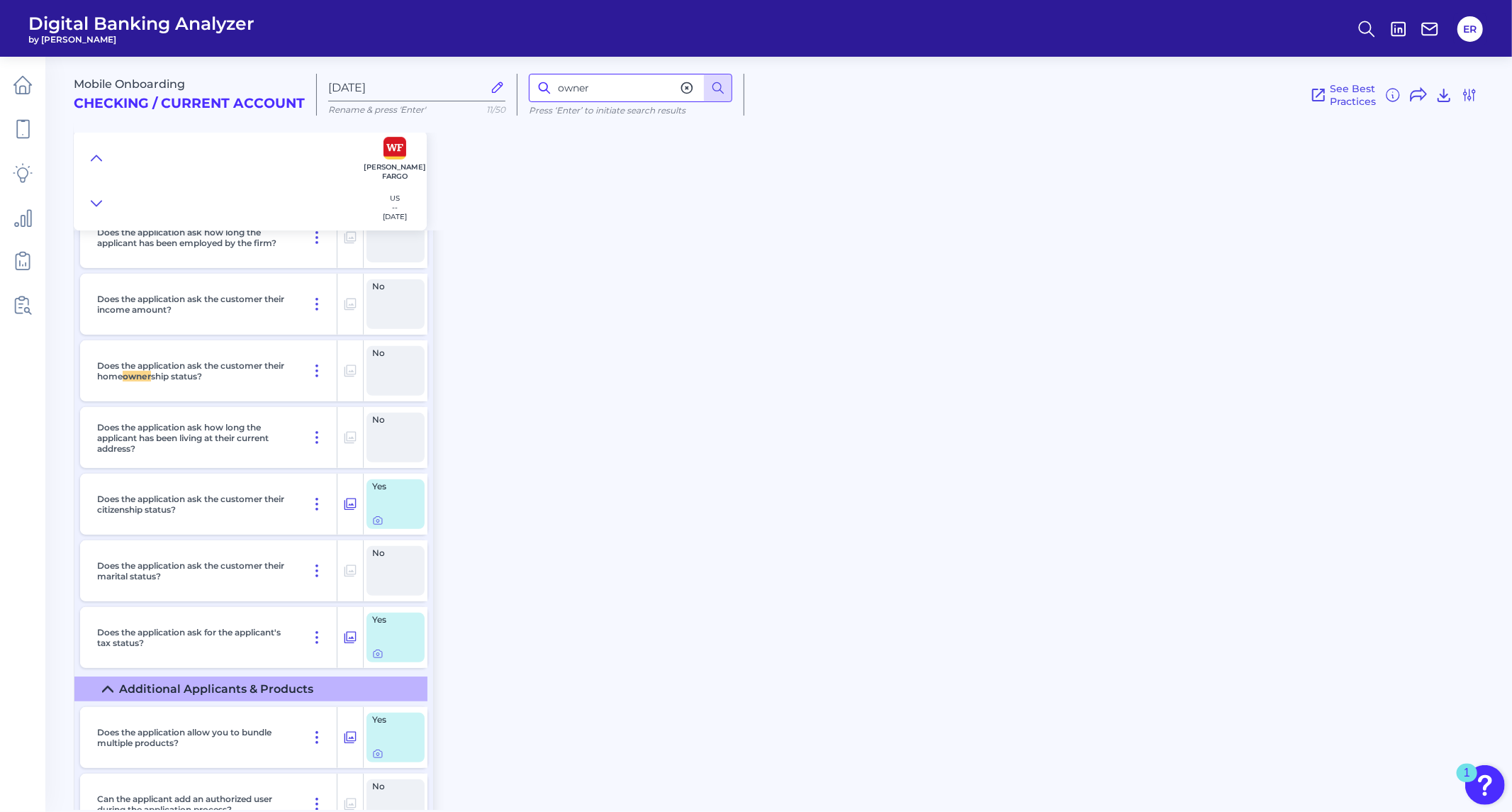
scroll to position [4841, 0]
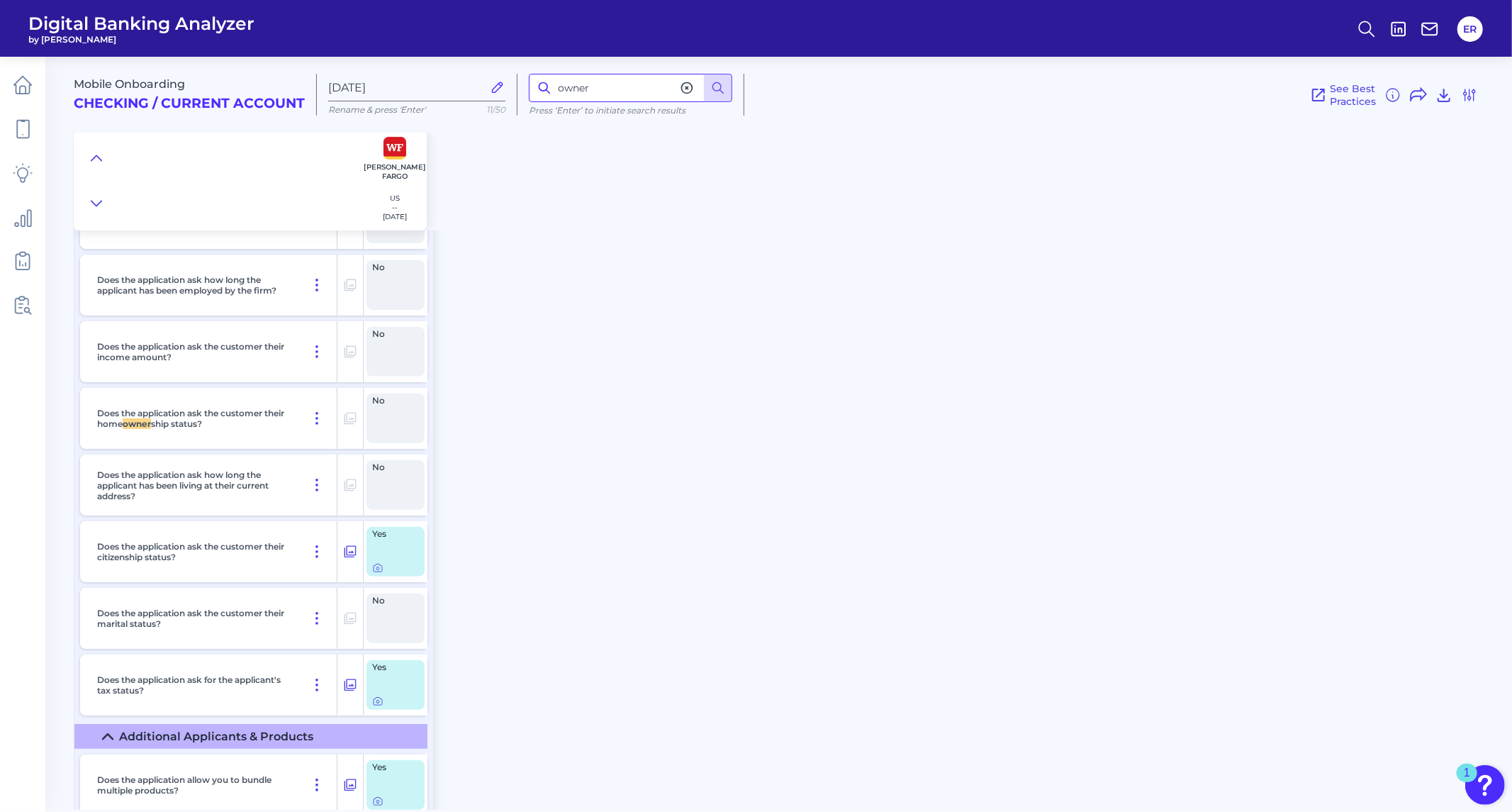
click at [593, 94] on input "owner" at bounding box center [631, 87] width 204 height 28
click at [1467, 93] on icon at bounding box center [1470, 95] width 11 height 11
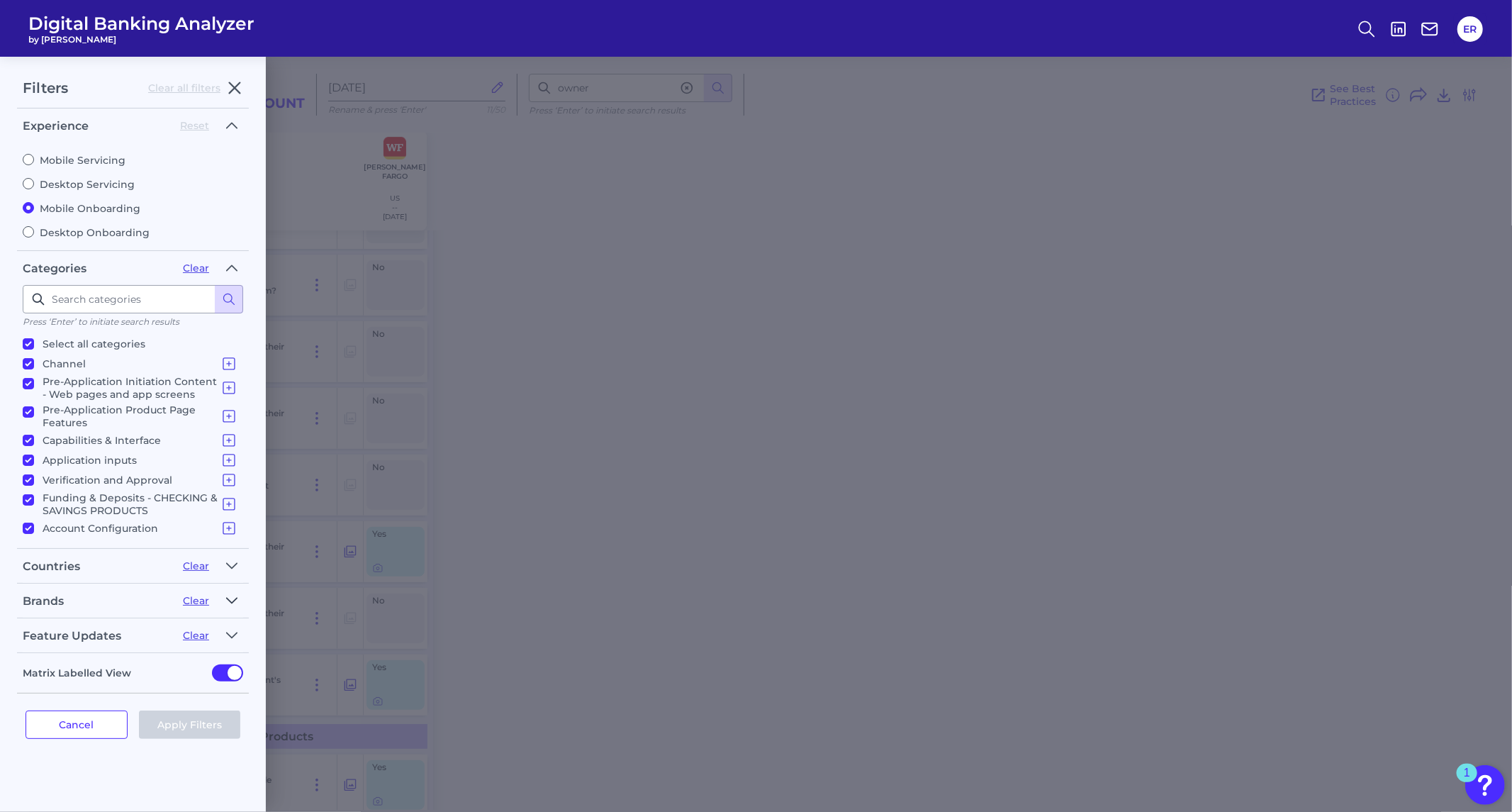
click at [227, 598] on icon "button" at bounding box center [231, 600] width 10 height 5
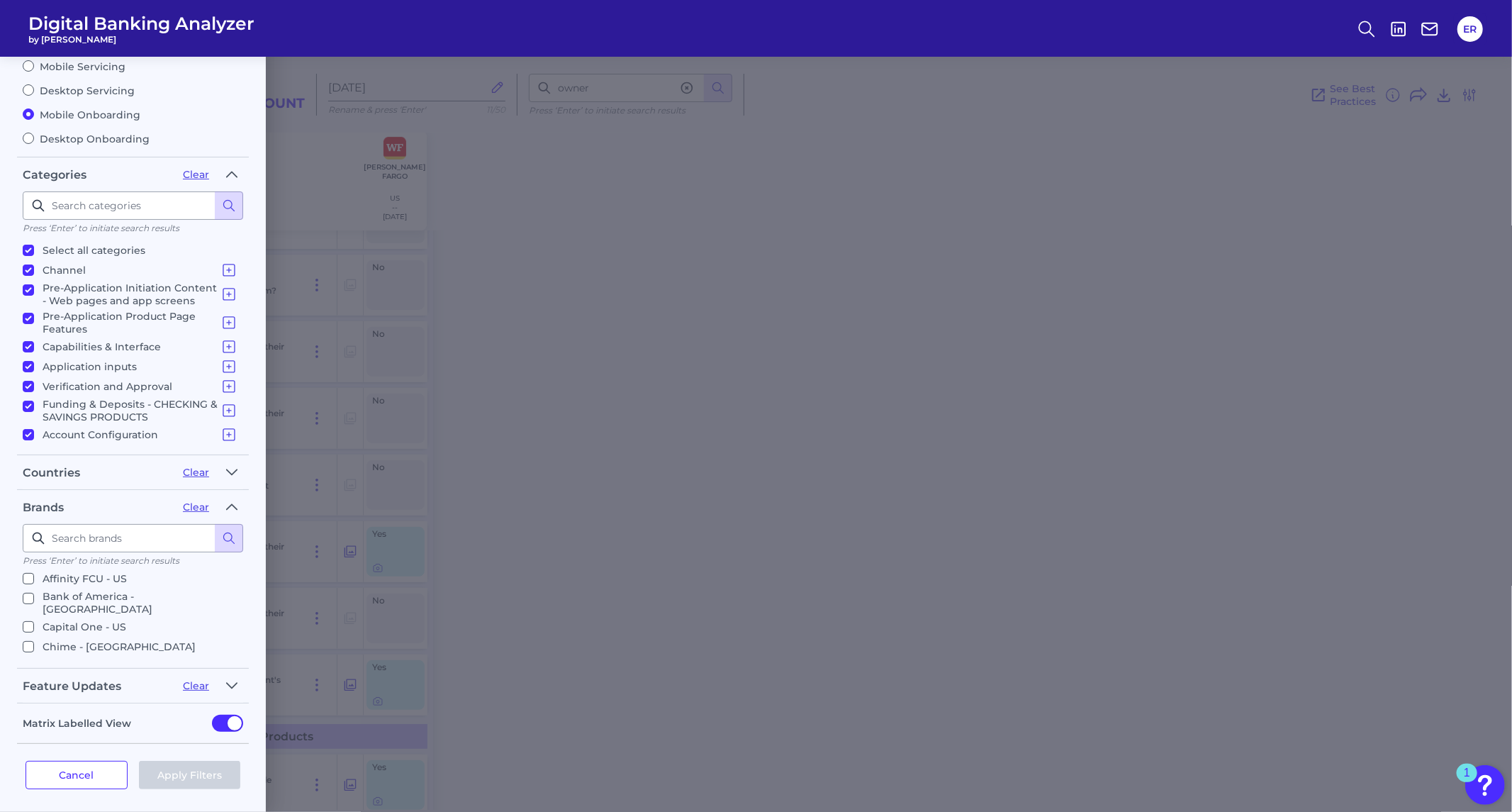
scroll to position [0, 0]
